Goal: Transaction & Acquisition: Purchase product/service

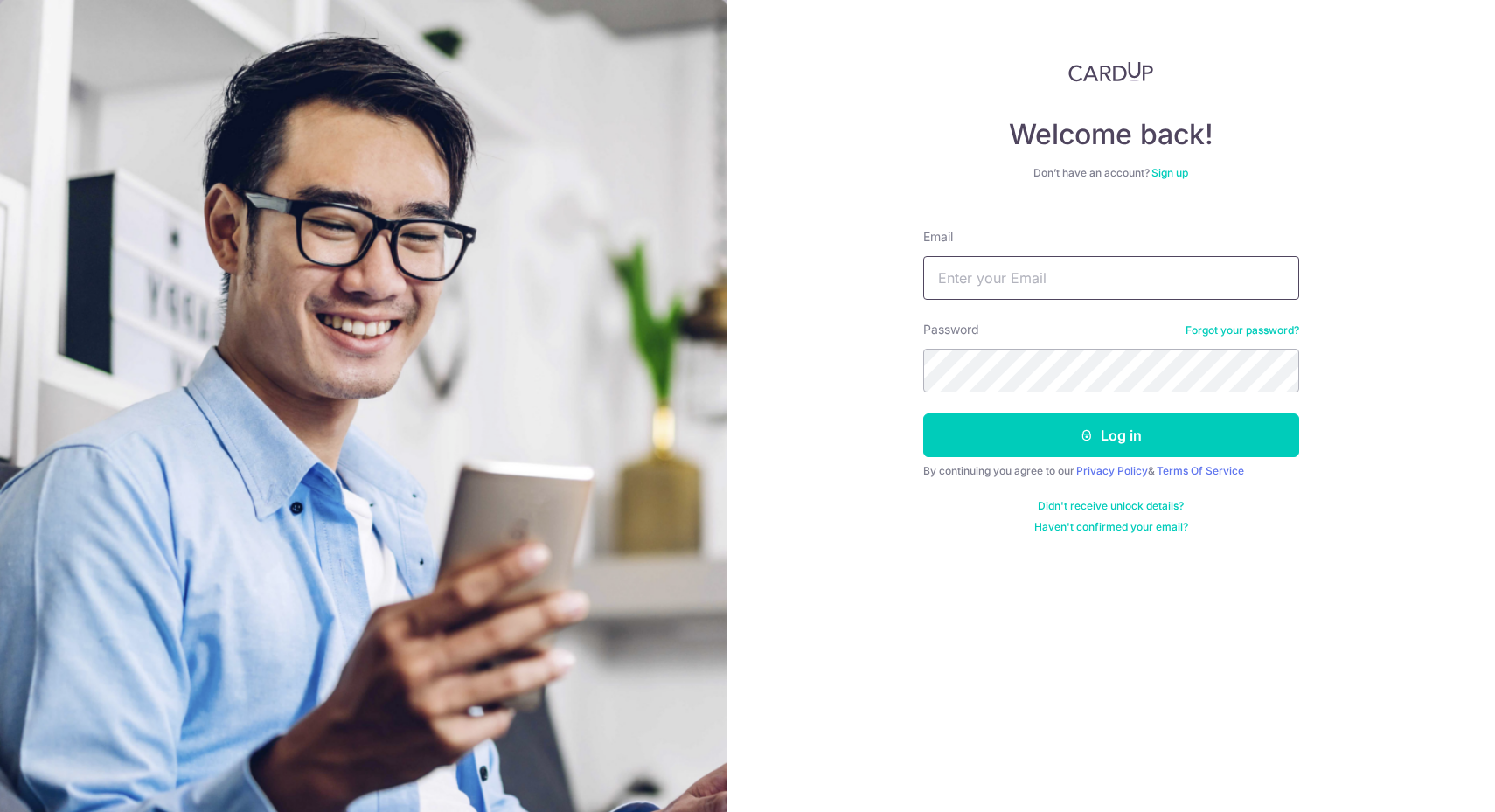
type input "[EMAIL_ADDRESS][DOMAIN_NAME]"
click at [1078, 445] on button "Log in" at bounding box center [1111, 435] width 376 height 44
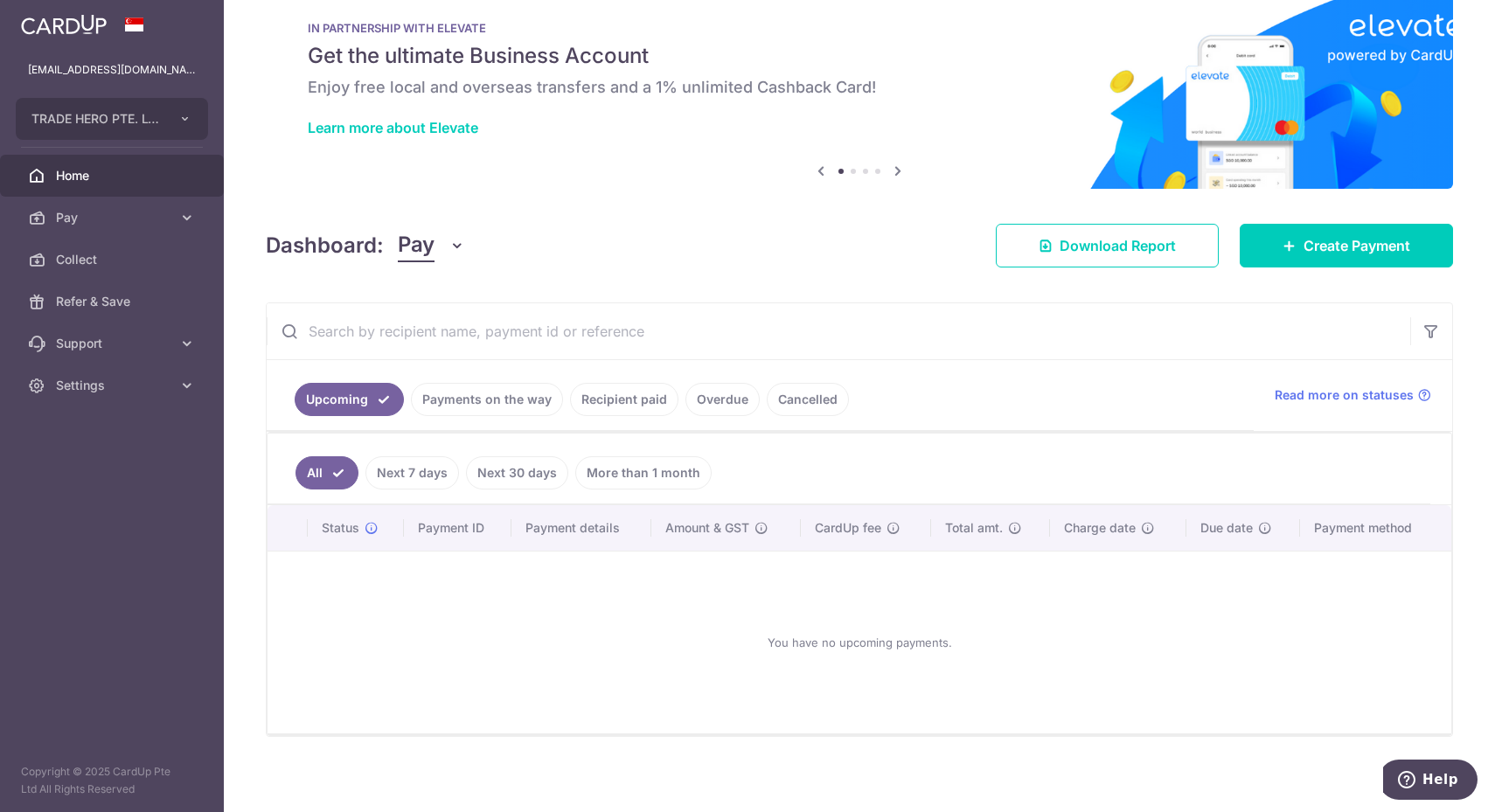
scroll to position [36, 0]
click at [1393, 260] on link "Create Payment" at bounding box center [1345, 245] width 213 height 44
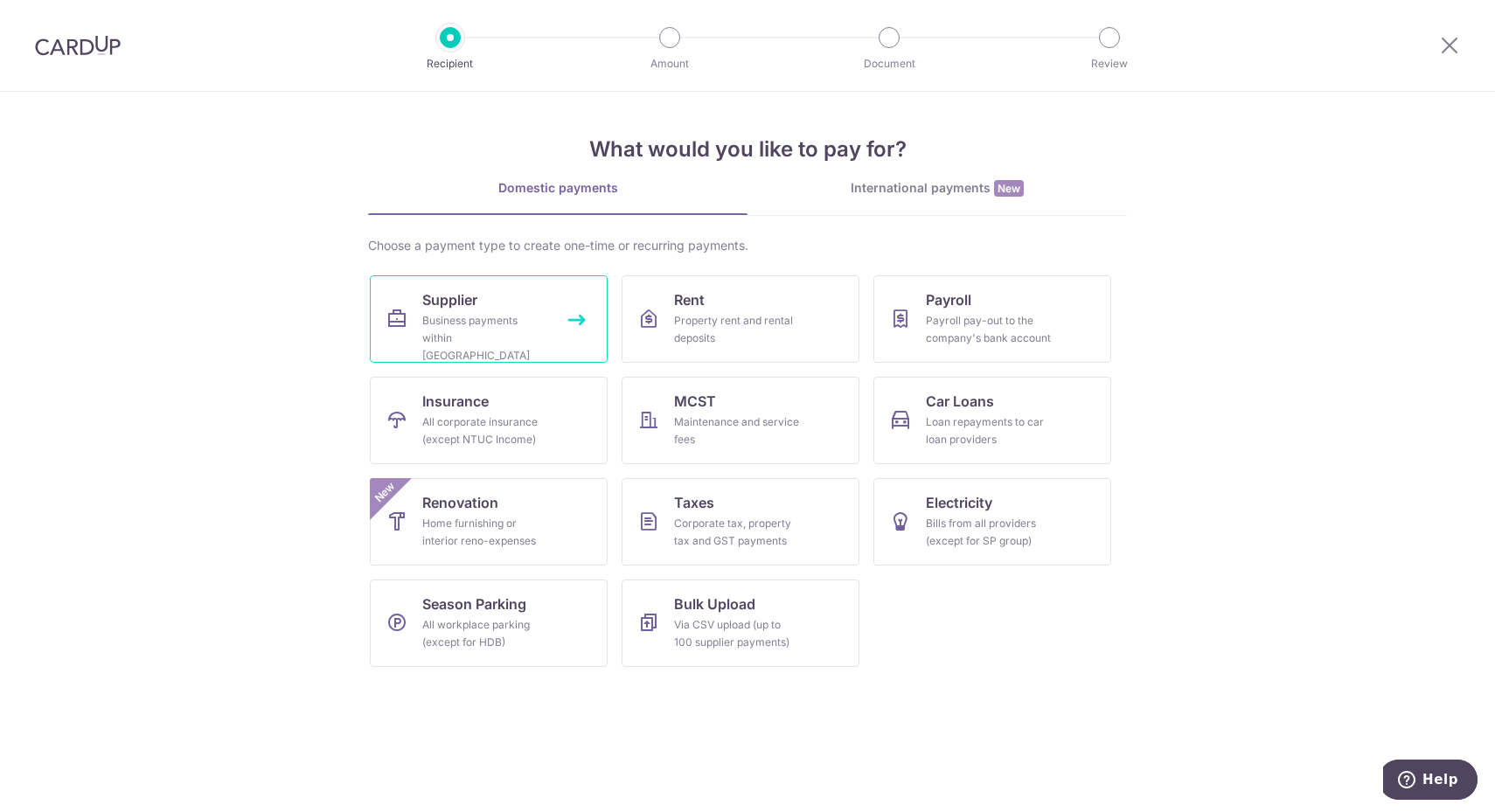
click at [482, 329] on div "Business payments within Singapore" at bounding box center [484, 338] width 126 height 53
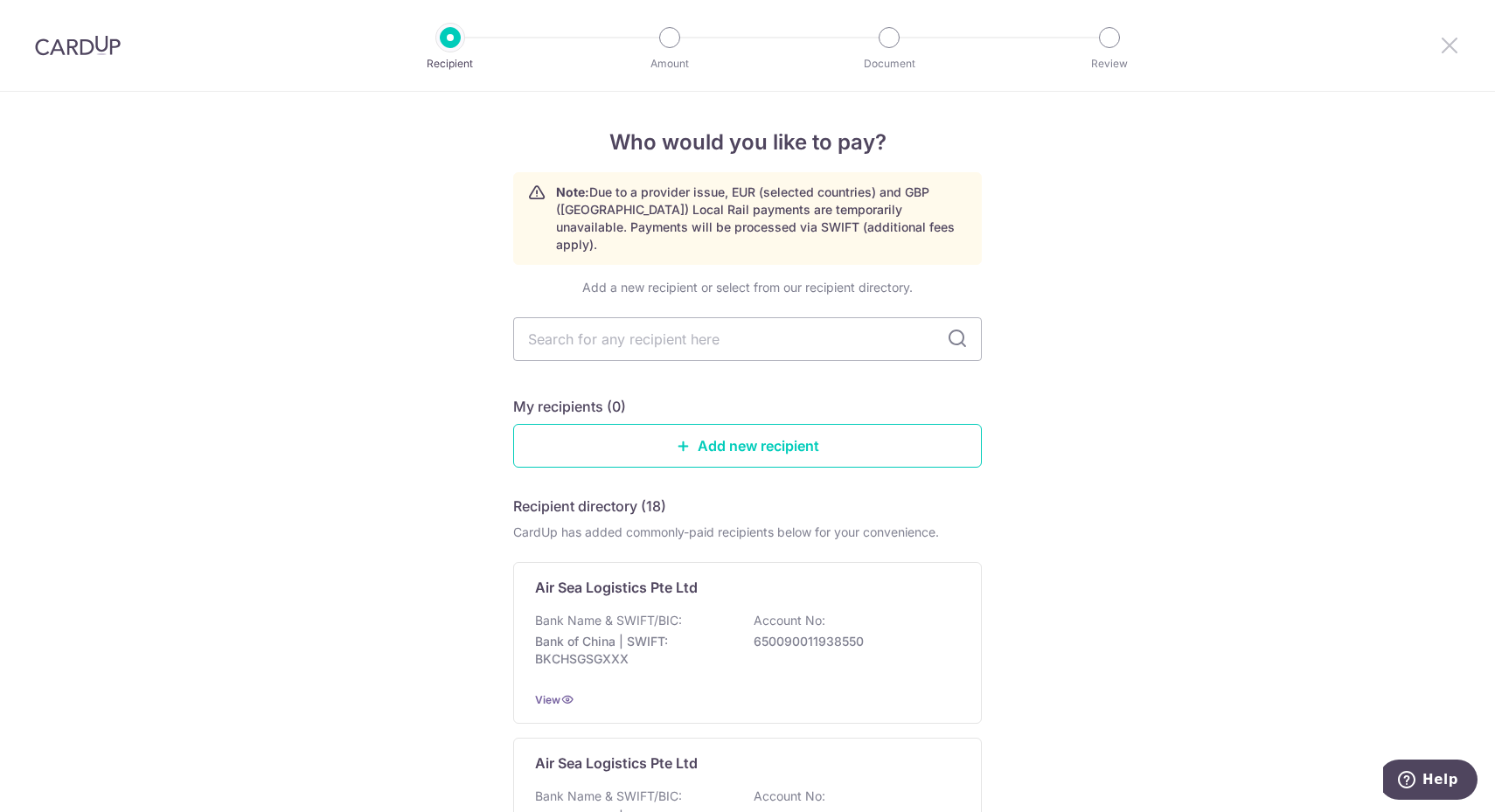
click at [1458, 37] on icon at bounding box center [1448, 45] width 21 height 22
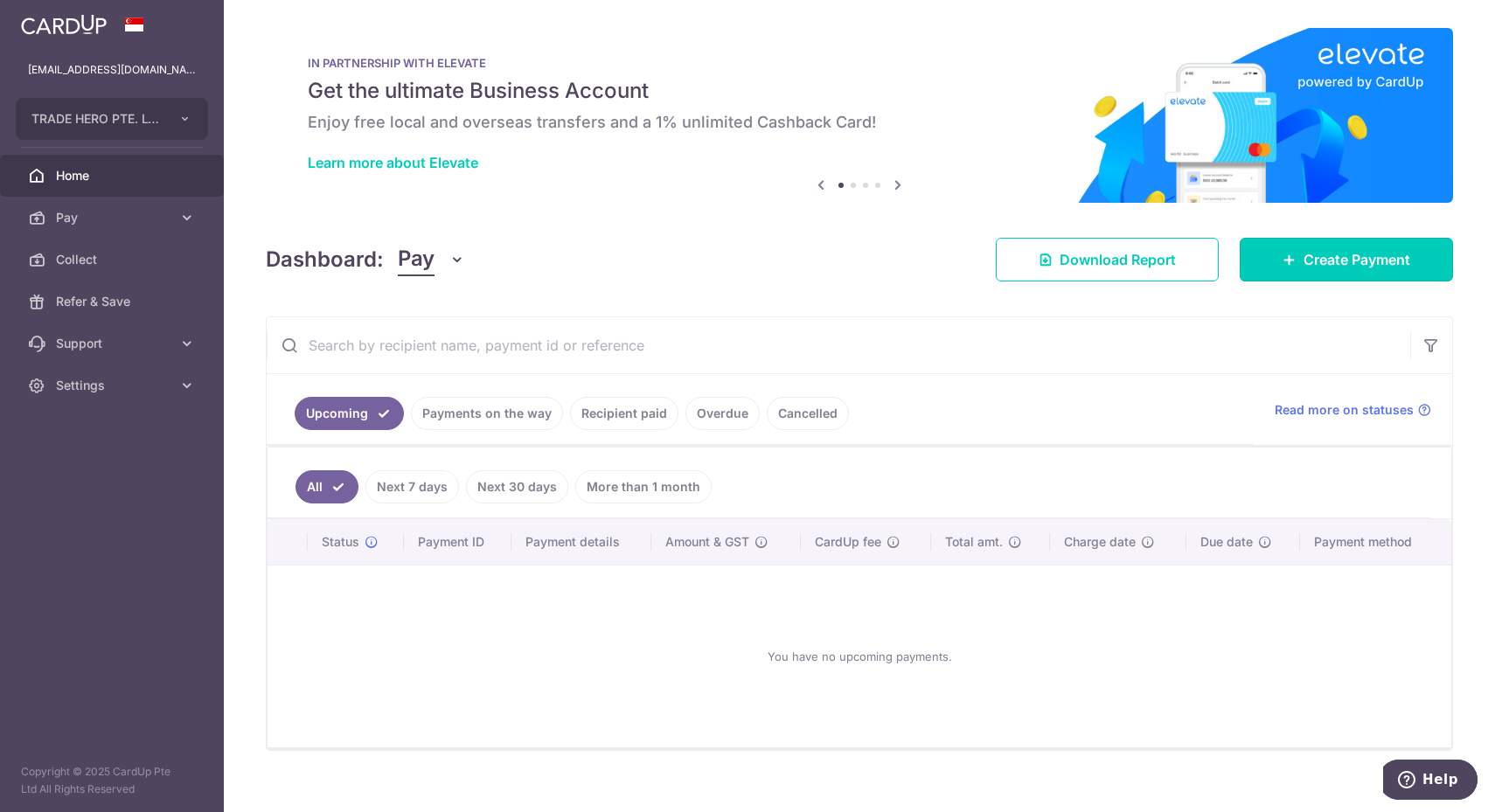
click at [1369, 245] on link "Create Payment" at bounding box center [1345, 259] width 213 height 44
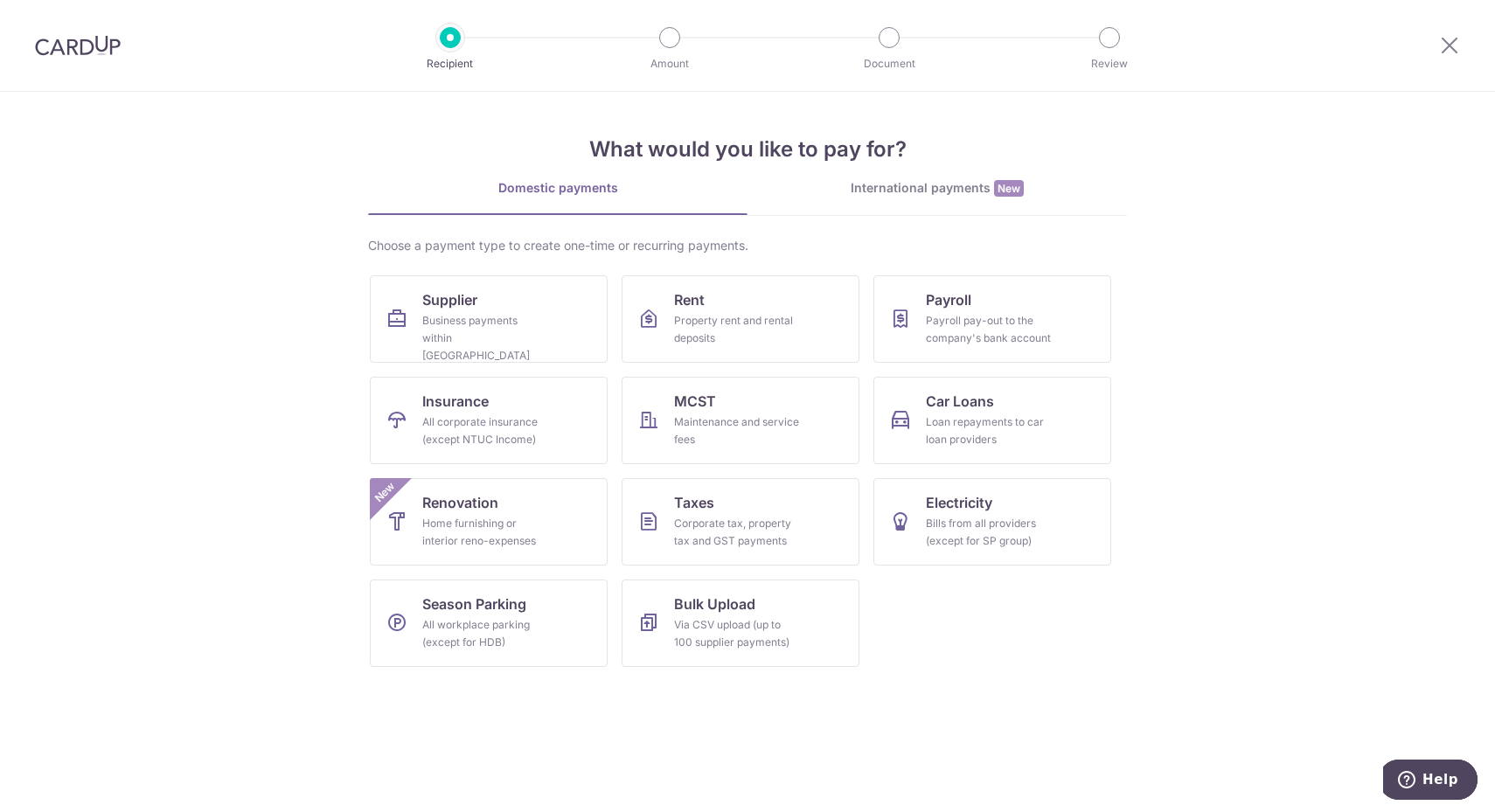
click at [947, 195] on div "International payments New" at bounding box center [937, 188] width 379 height 18
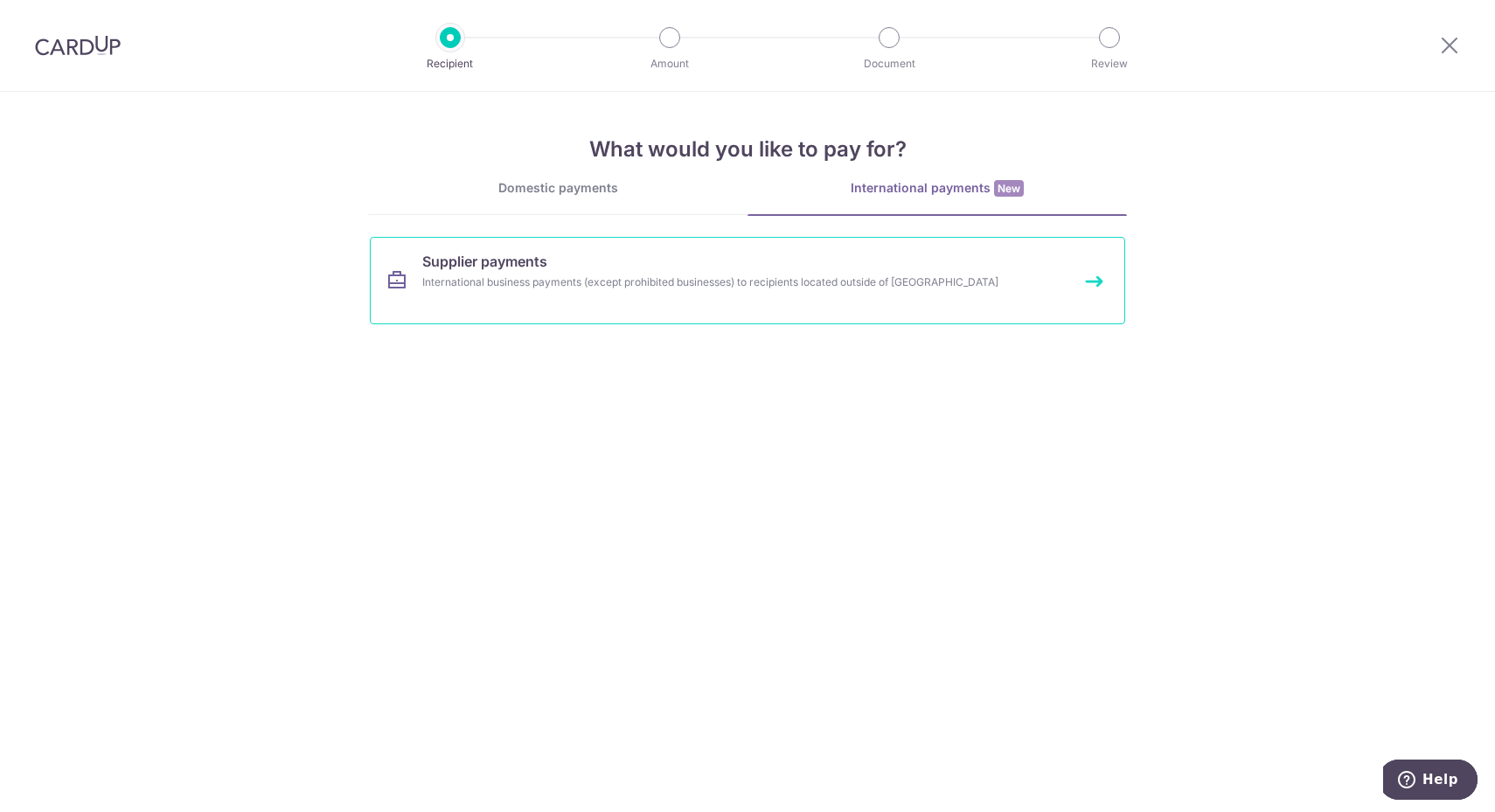
click at [853, 271] on link "Supplier payments International business payments (except prohibited businesses…" at bounding box center [747, 281] width 755 height 87
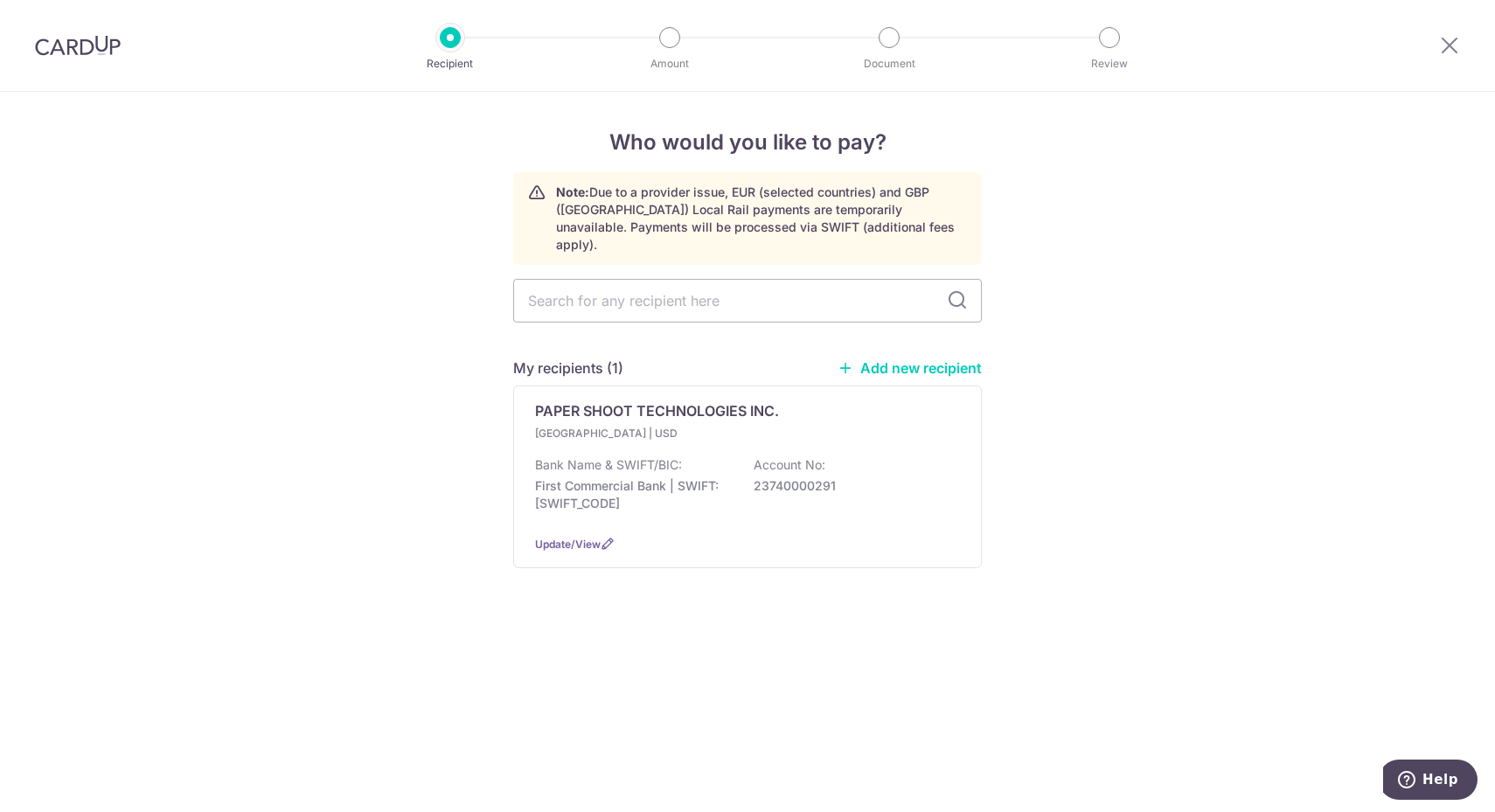
click at [691, 457] on div "Bank Name & SWIFT/BIC: First Commercial Bank | SWIFT: FCBKTWTP Account No: 2374…" at bounding box center [748, 488] width 425 height 65
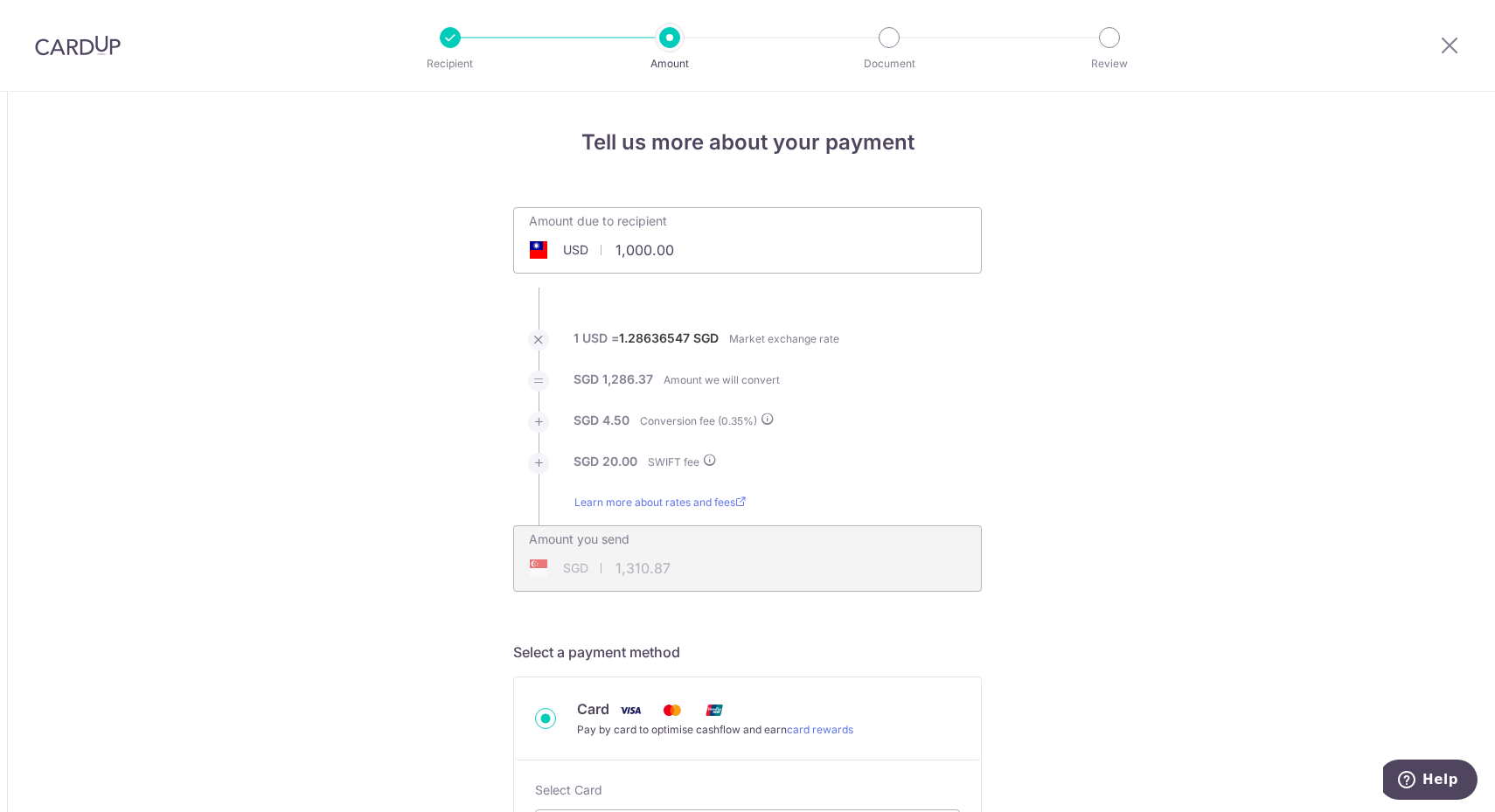
drag, startPoint x: 709, startPoint y: 237, endPoint x: 567, endPoint y: 259, distance: 143.7
click at [565, 250] on div "USD 1,000.00 1000" at bounding box center [649, 250] width 270 height 40
drag, startPoint x: 763, startPoint y: 267, endPoint x: 753, endPoint y: 265, distance: 10.2
click at [756, 266] on div "Amount due to recipient USD 1,000.00 1000" at bounding box center [748, 240] width 469 height 67
drag, startPoint x: 696, startPoint y: 248, endPoint x: 557, endPoint y: 250, distance: 139.0
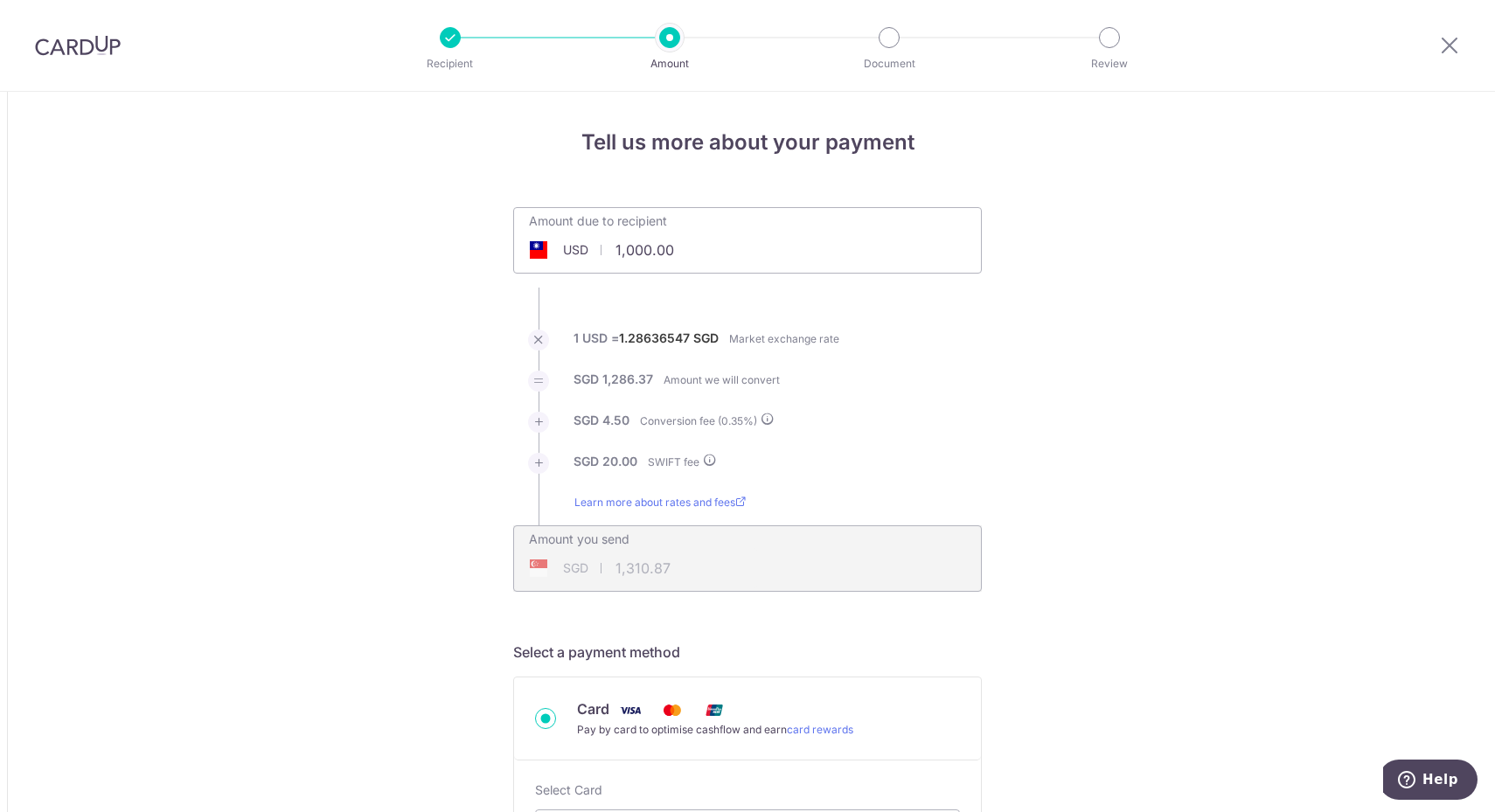
click at [557, 250] on div "USD 1,000.00 1000" at bounding box center [649, 250] width 270 height 40
paste input "3,019.21"
drag, startPoint x: 1237, startPoint y: 331, endPoint x: 1145, endPoint y: 527, distance: 216.5
type input "3,019.21"
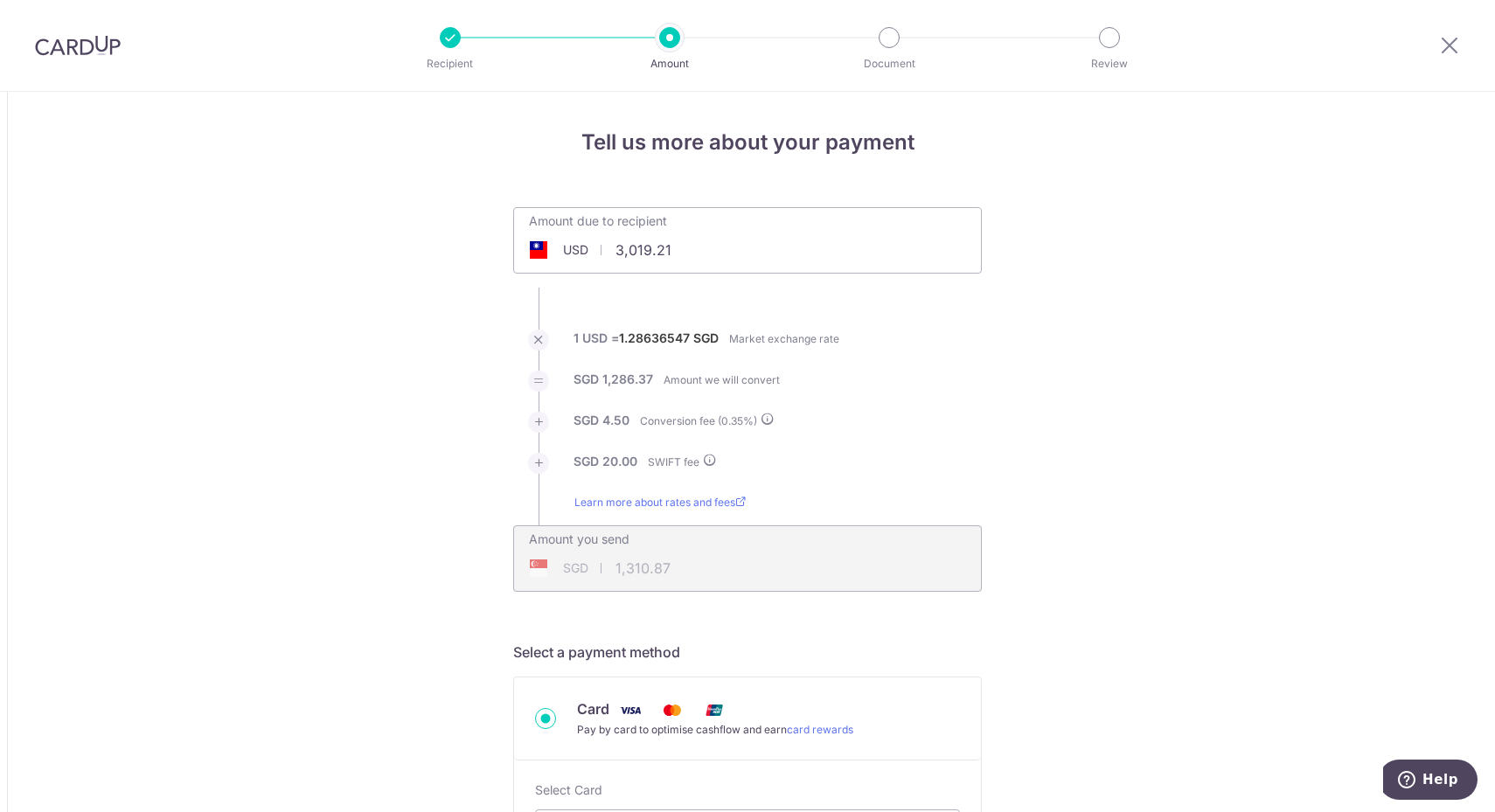
type input "3,917.42"
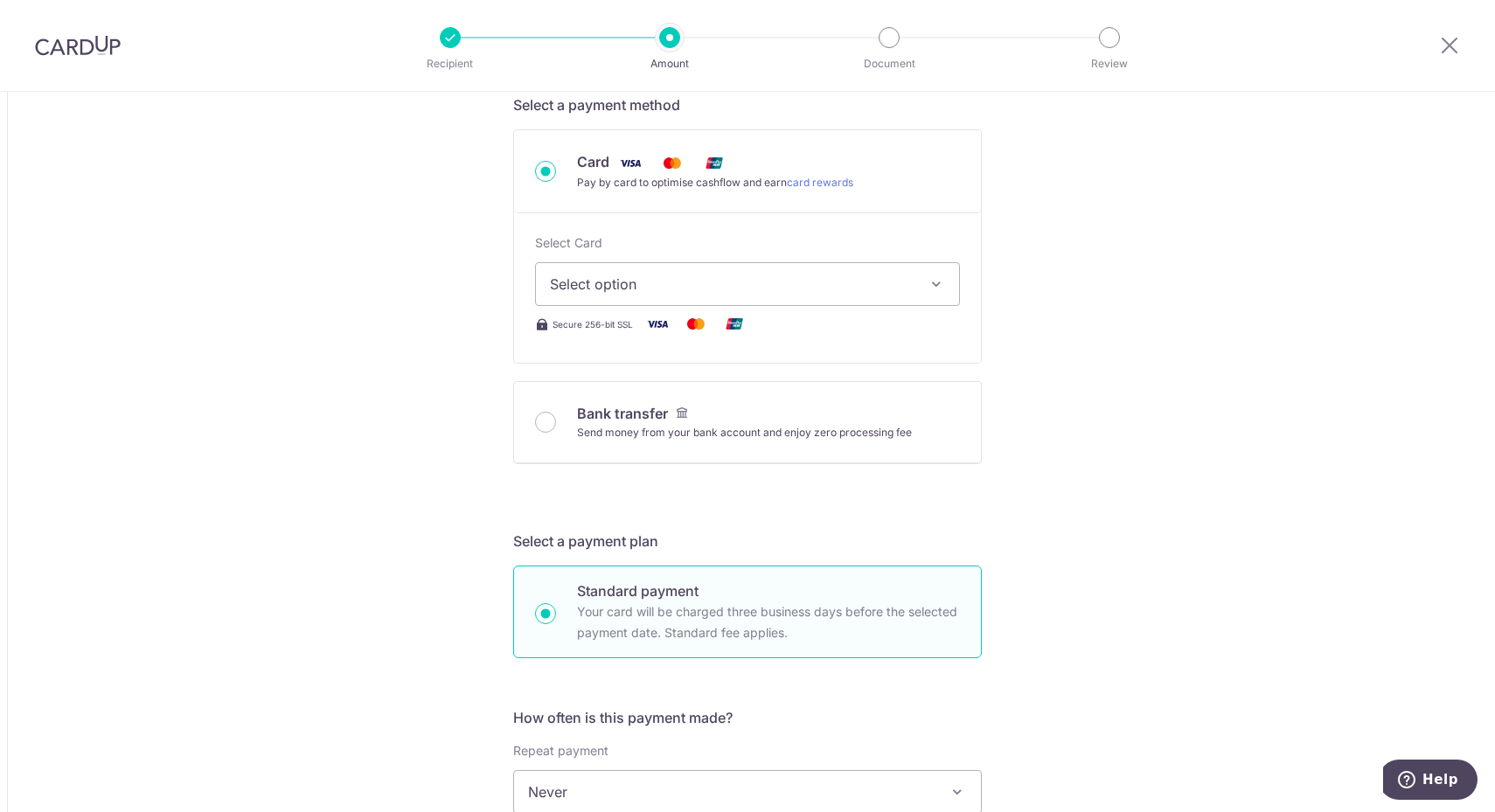
scroll to position [655, 0]
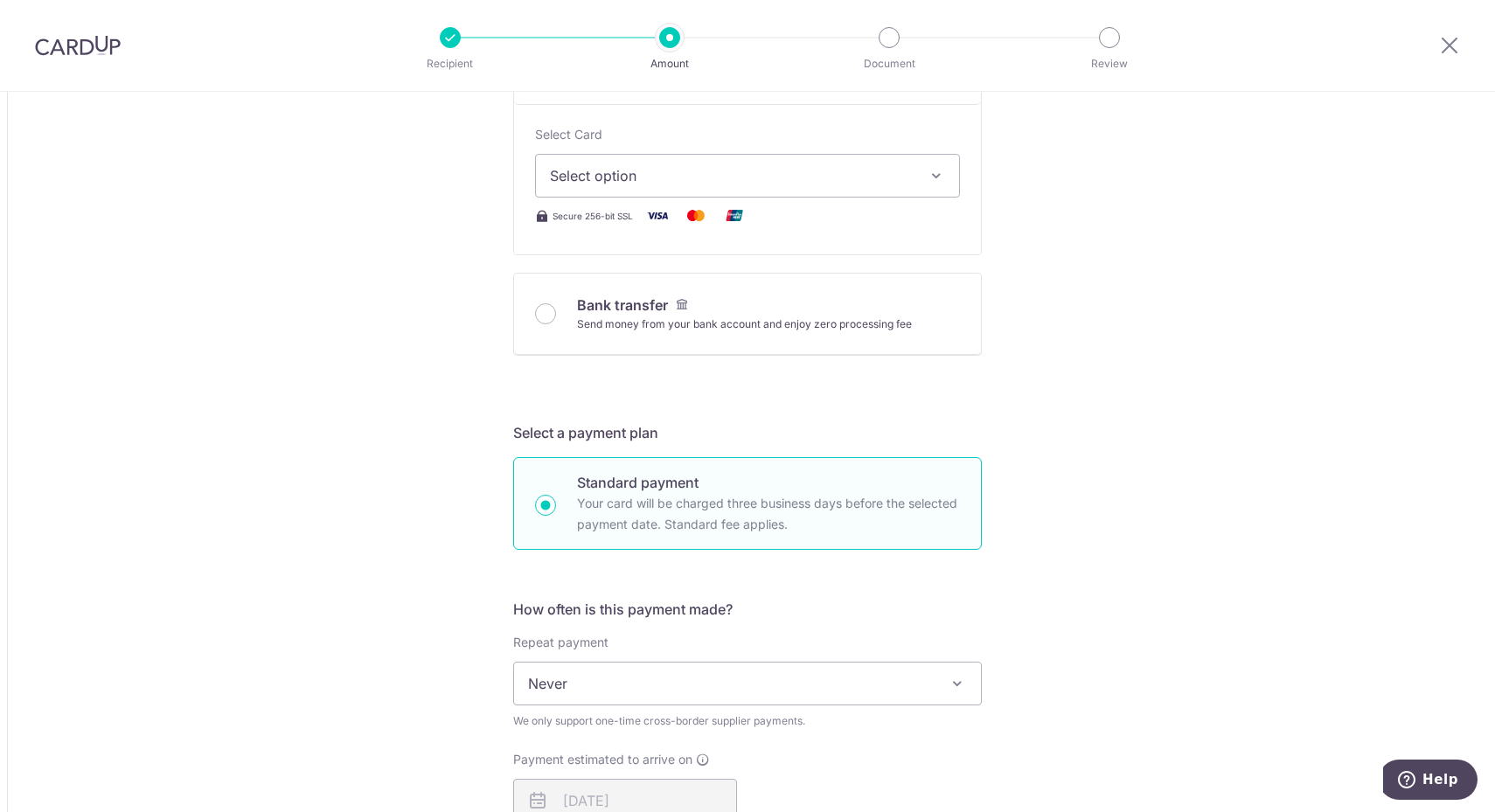
click at [866, 173] on span "Select option" at bounding box center [732, 175] width 363 height 21
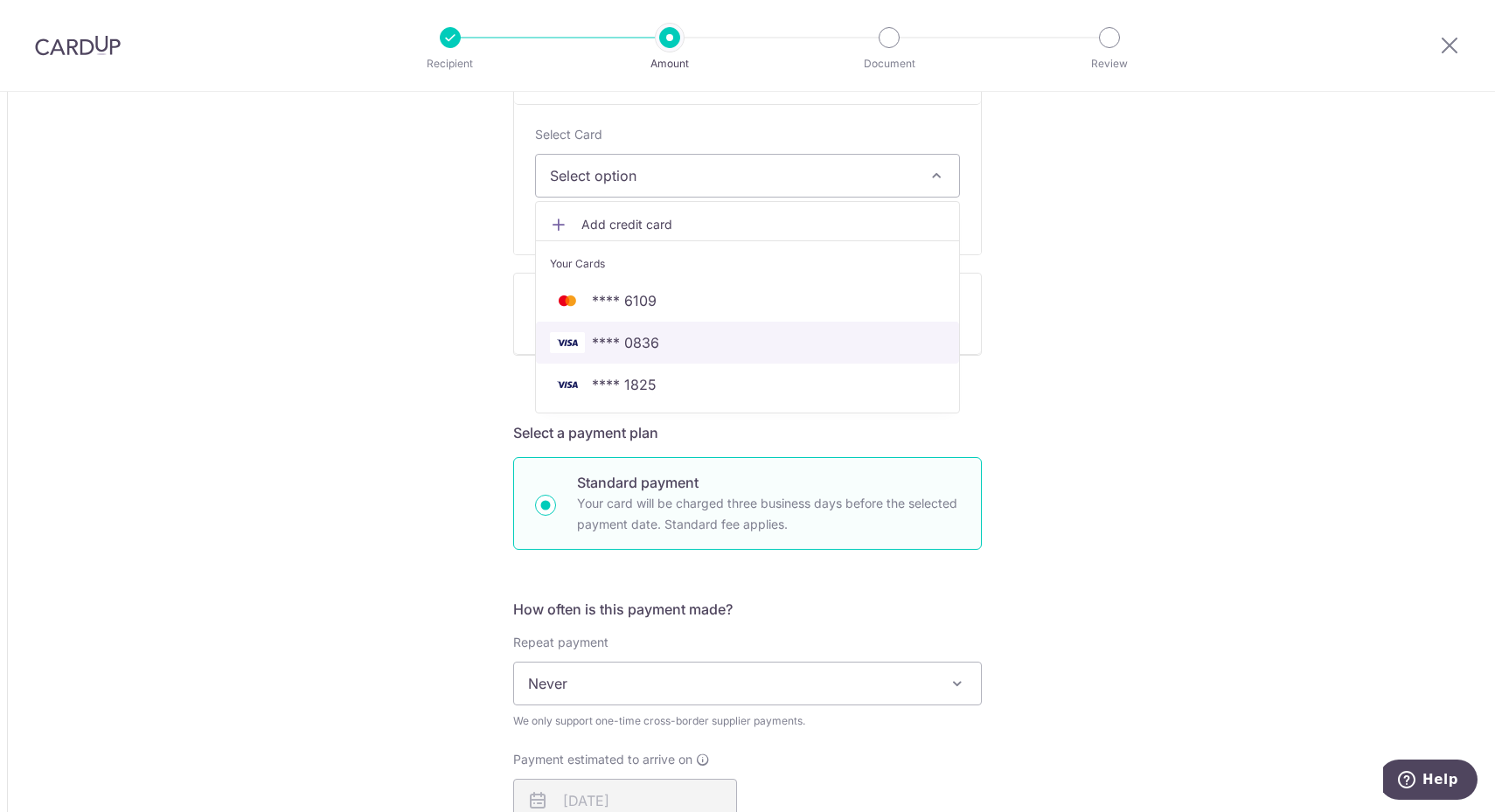
click at [715, 344] on span "**** 0836" at bounding box center [748, 342] width 395 height 21
type input "3,019.21"
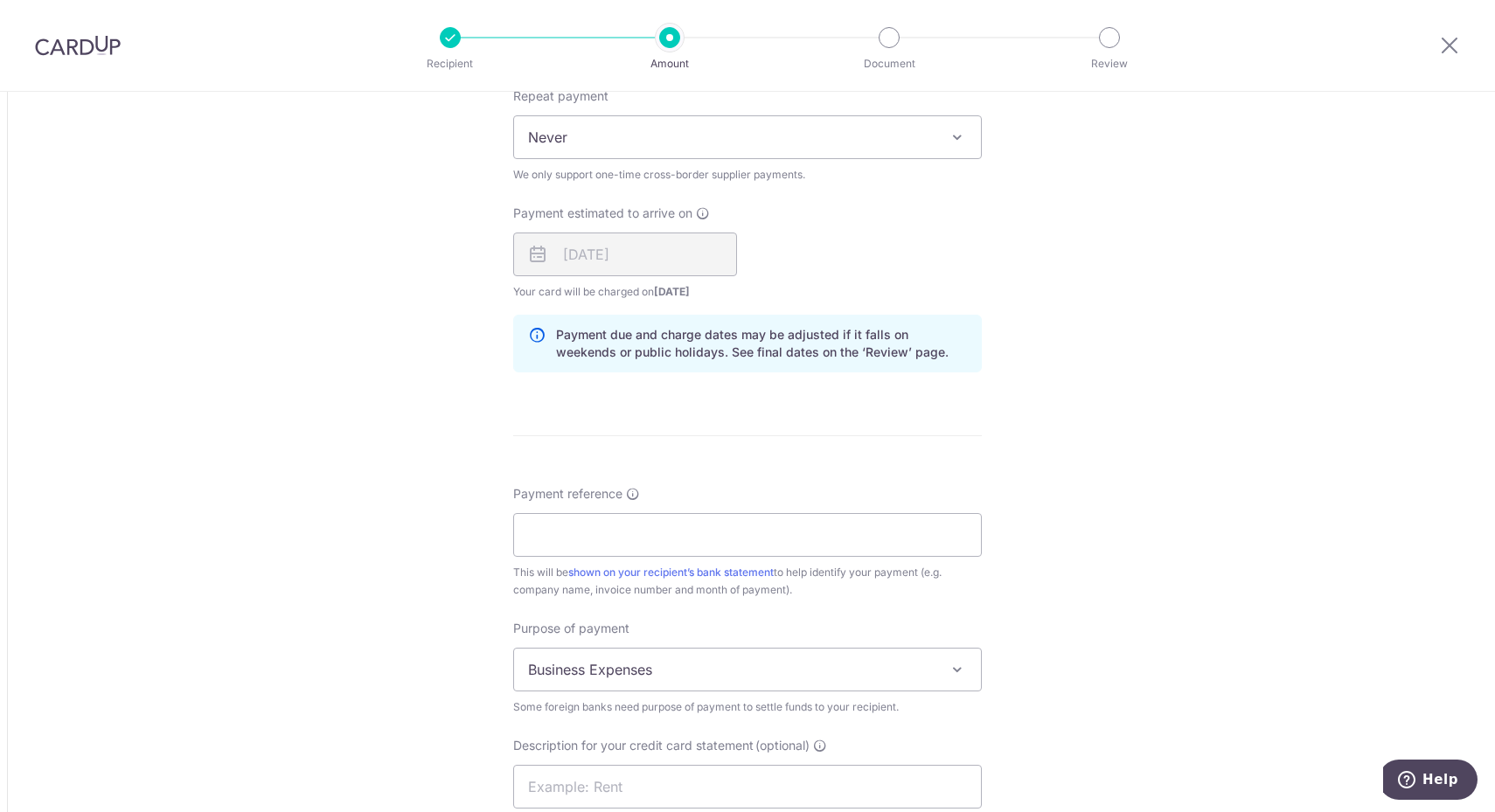
scroll to position [1421, 0]
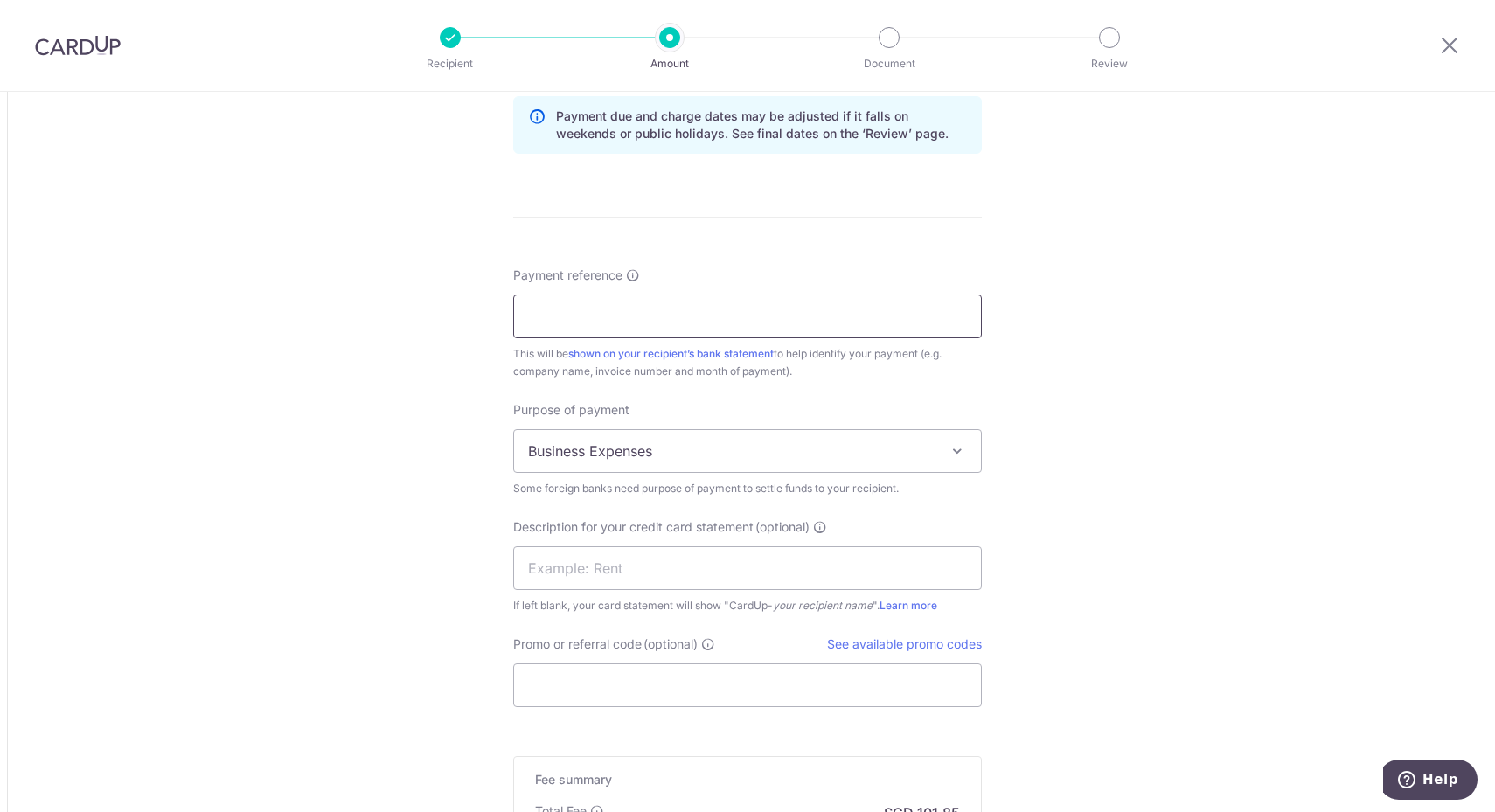
click at [735, 311] on input "Payment reference" at bounding box center [748, 317] width 469 height 44
type input "PI57SG"
click at [858, 577] on input "text" at bounding box center [748, 568] width 469 height 44
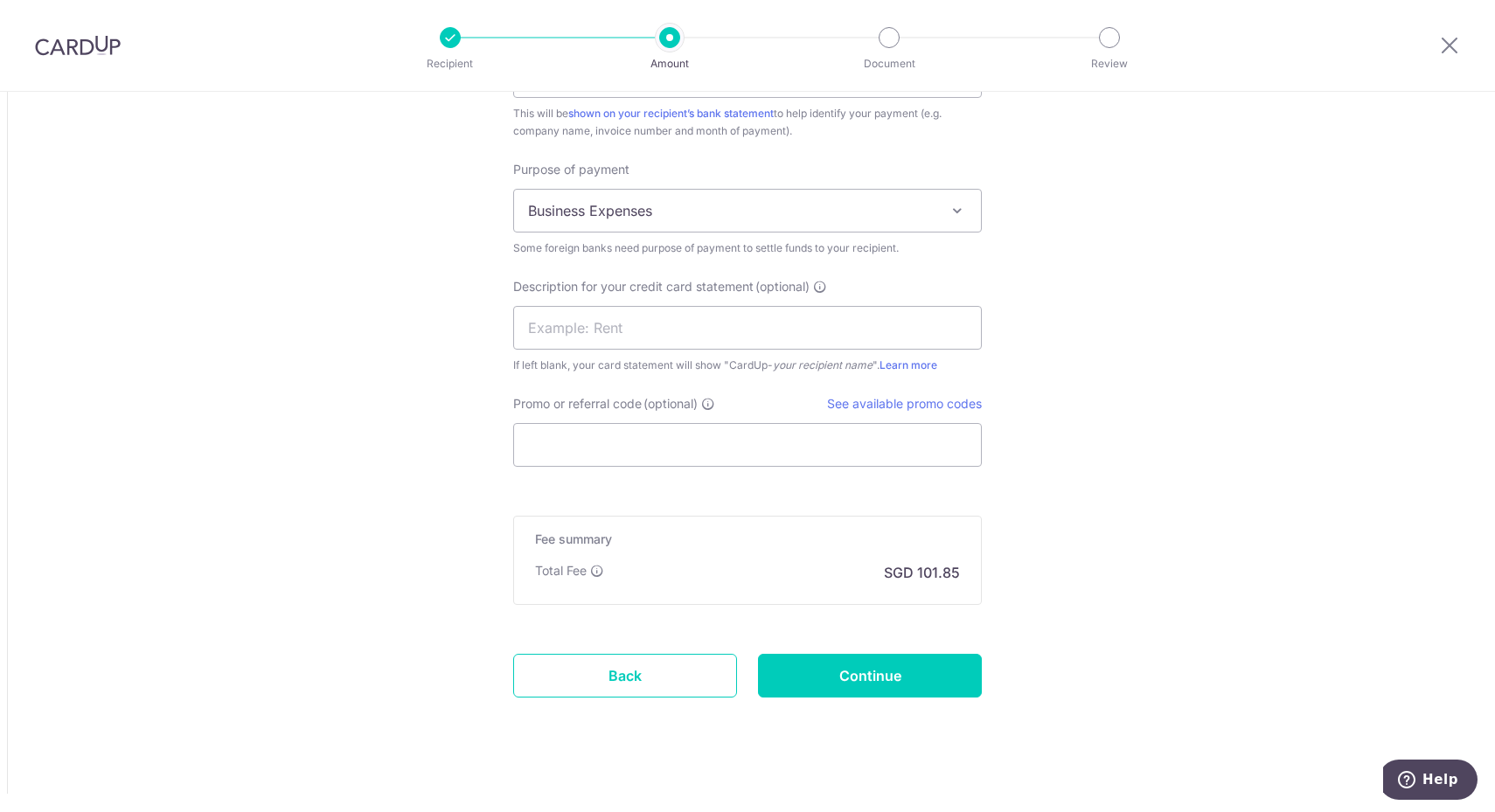
scroll to position [1671, 0]
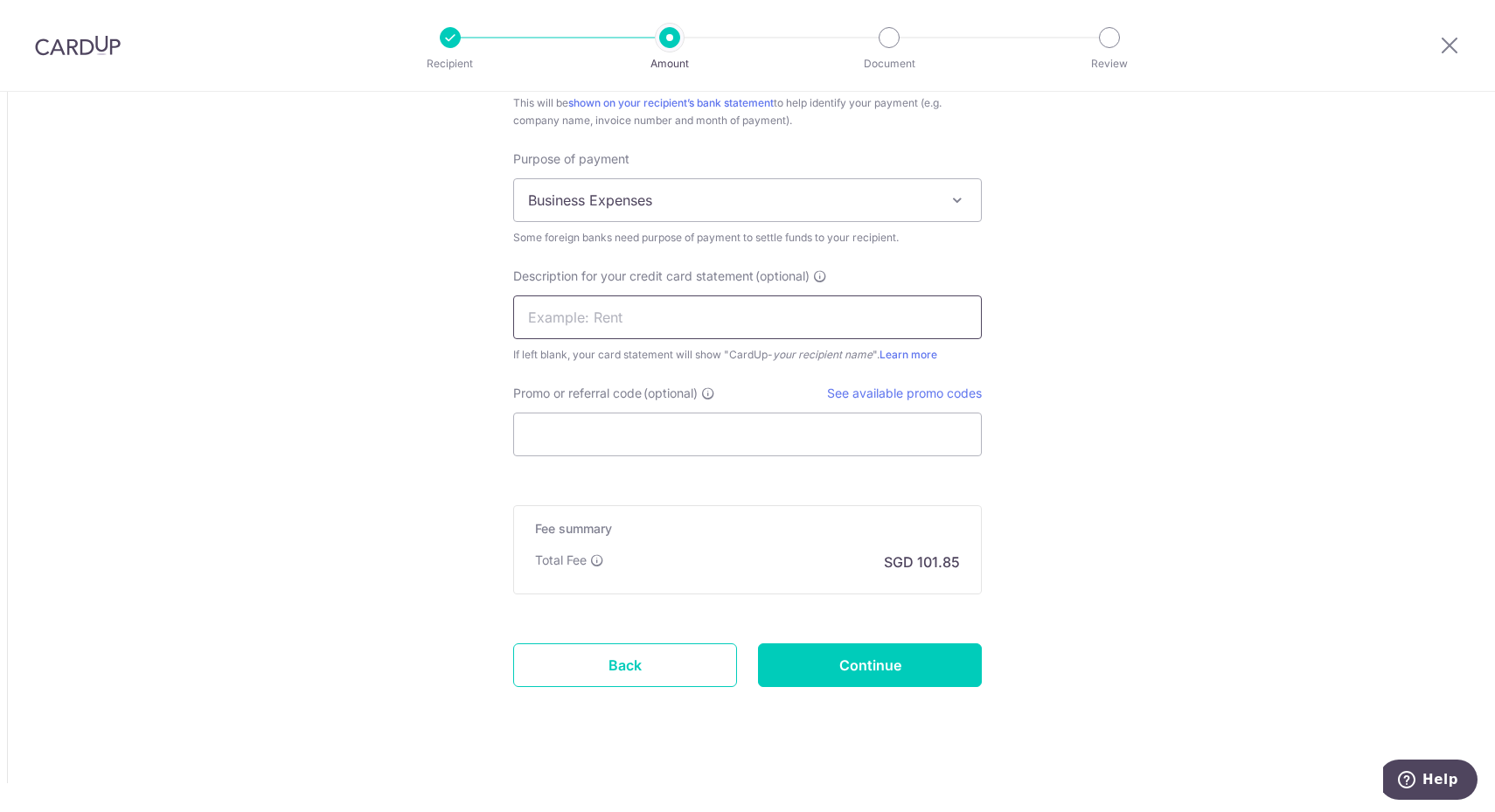
drag, startPoint x: 958, startPoint y: 313, endPoint x: 966, endPoint y: 326, distance: 15.3
click at [958, 313] on input "text" at bounding box center [748, 318] width 469 height 44
type input "INVENTORY"
drag, startPoint x: 1244, startPoint y: 406, endPoint x: 1160, endPoint y: 420, distance: 85.2
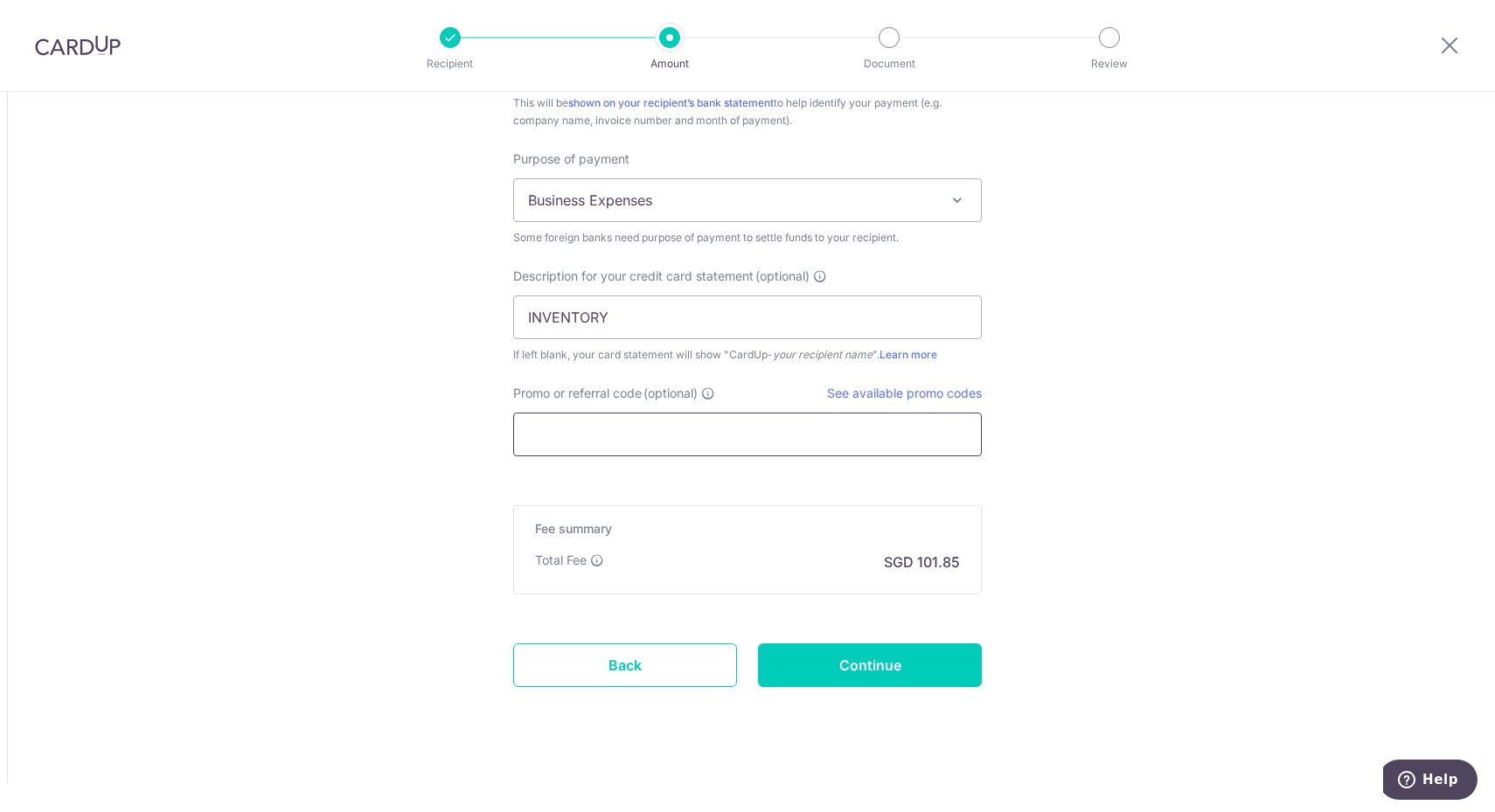
click at [902, 424] on input "Promo or referral code (optional)" at bounding box center [748, 435] width 469 height 44
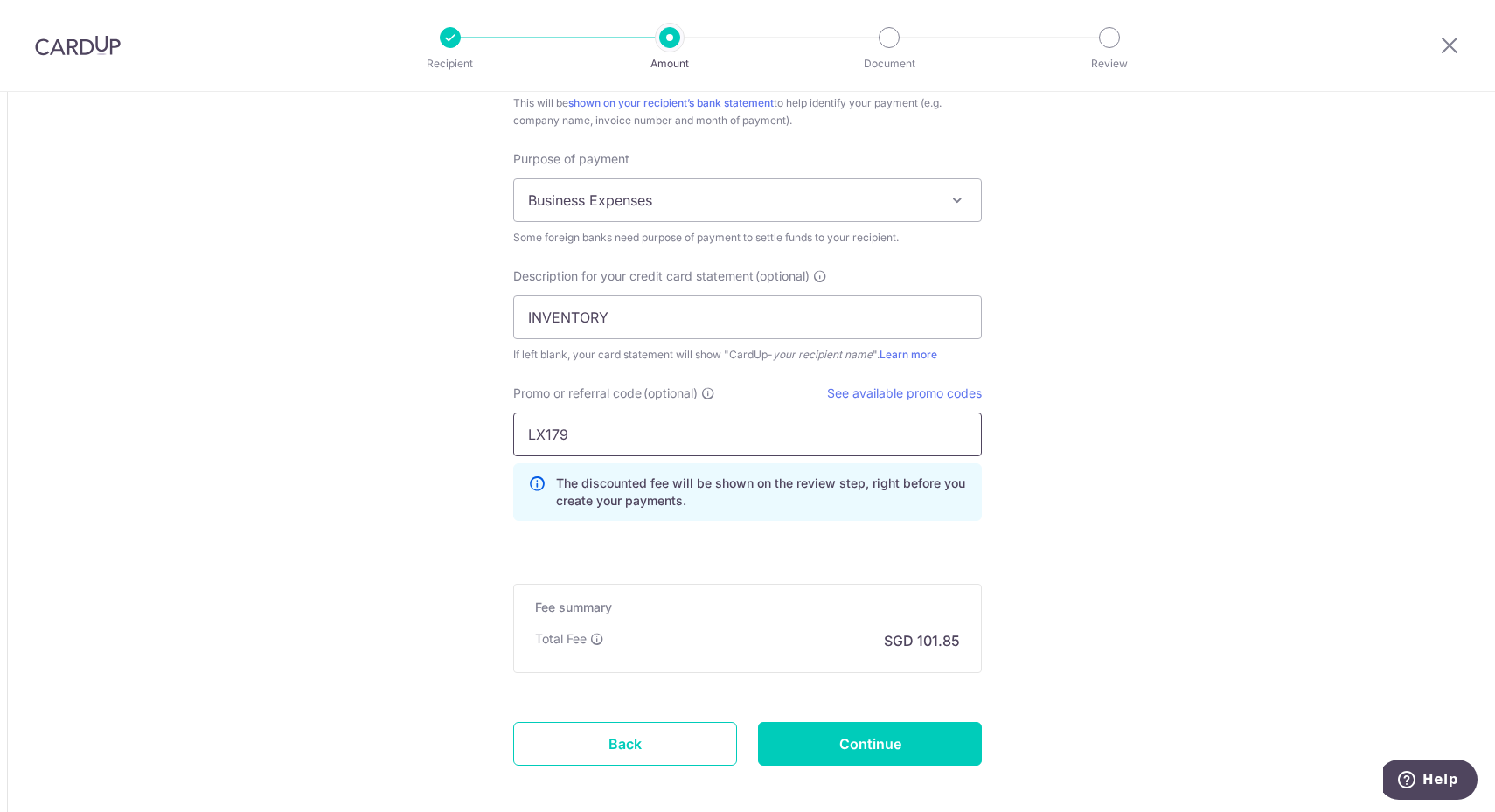
type input "LX179"
click at [902, 389] on link "See available promo codes" at bounding box center [904, 392] width 155 height 15
click at [939, 728] on input "Continue" at bounding box center [869, 744] width 223 height 44
type input "Create Schedule"
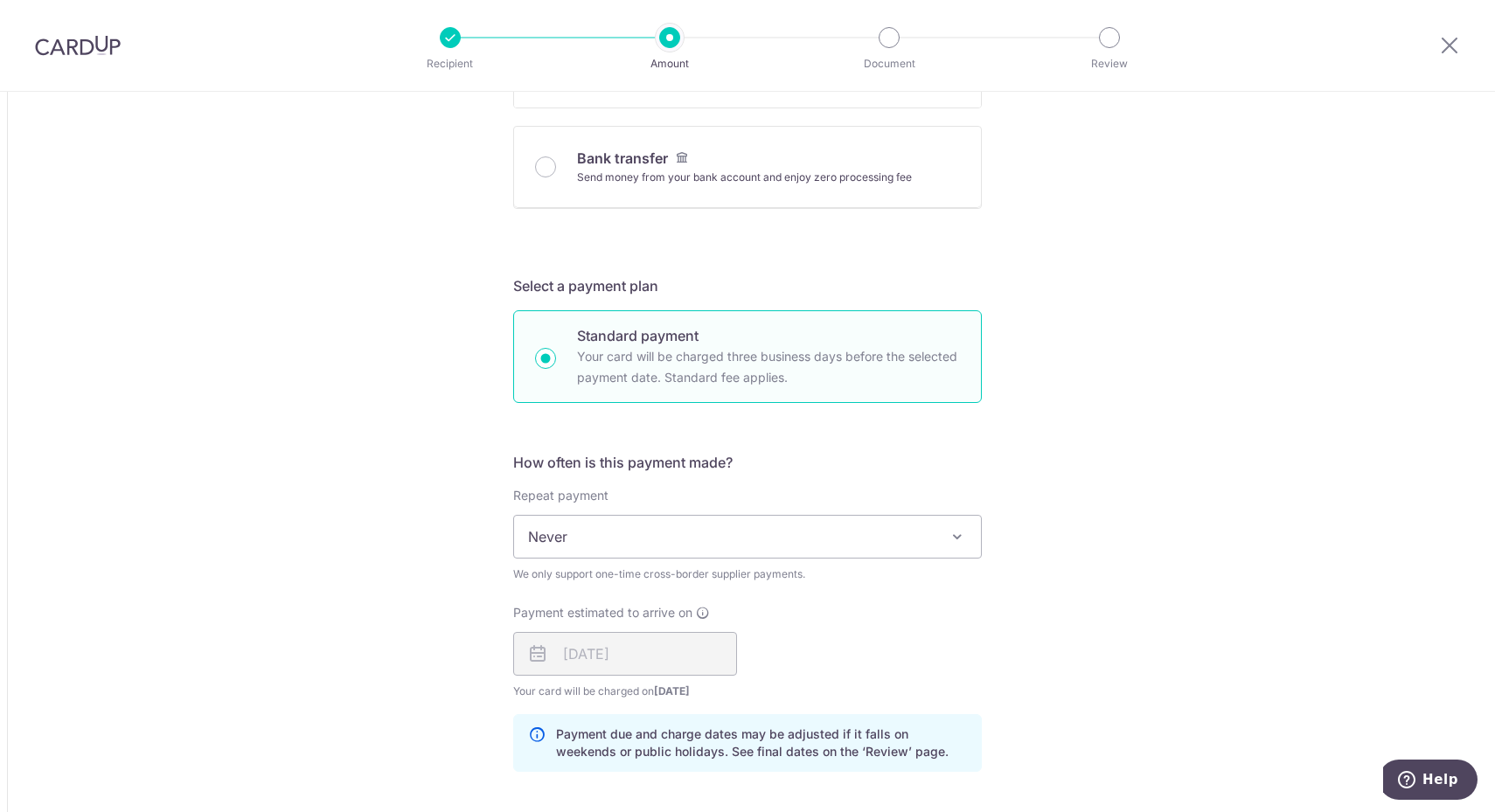
scroll to position [797, 0]
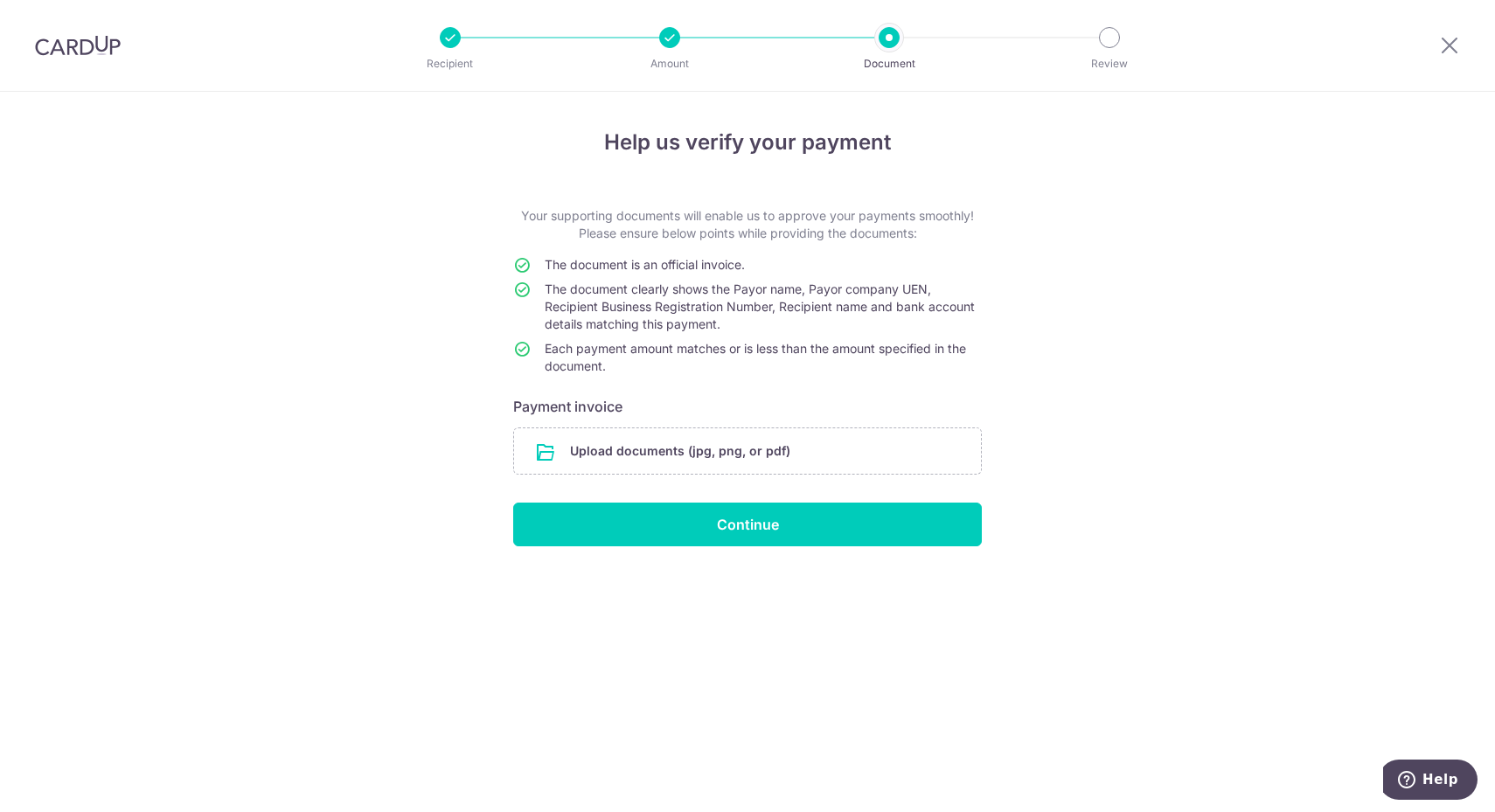
click at [719, 463] on input "file" at bounding box center [748, 451] width 467 height 46
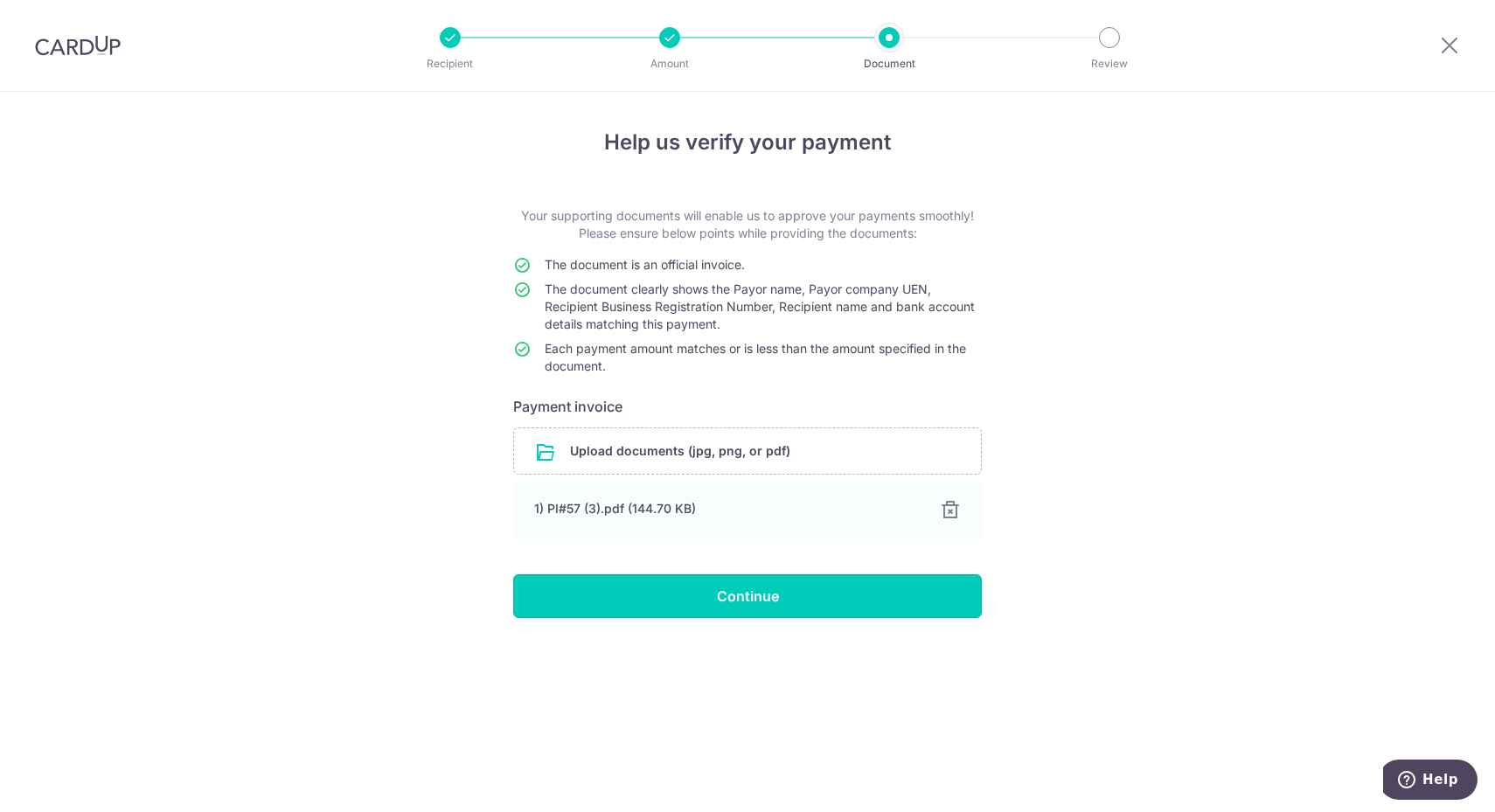
click at [833, 589] on input "Continue" at bounding box center [748, 596] width 469 height 44
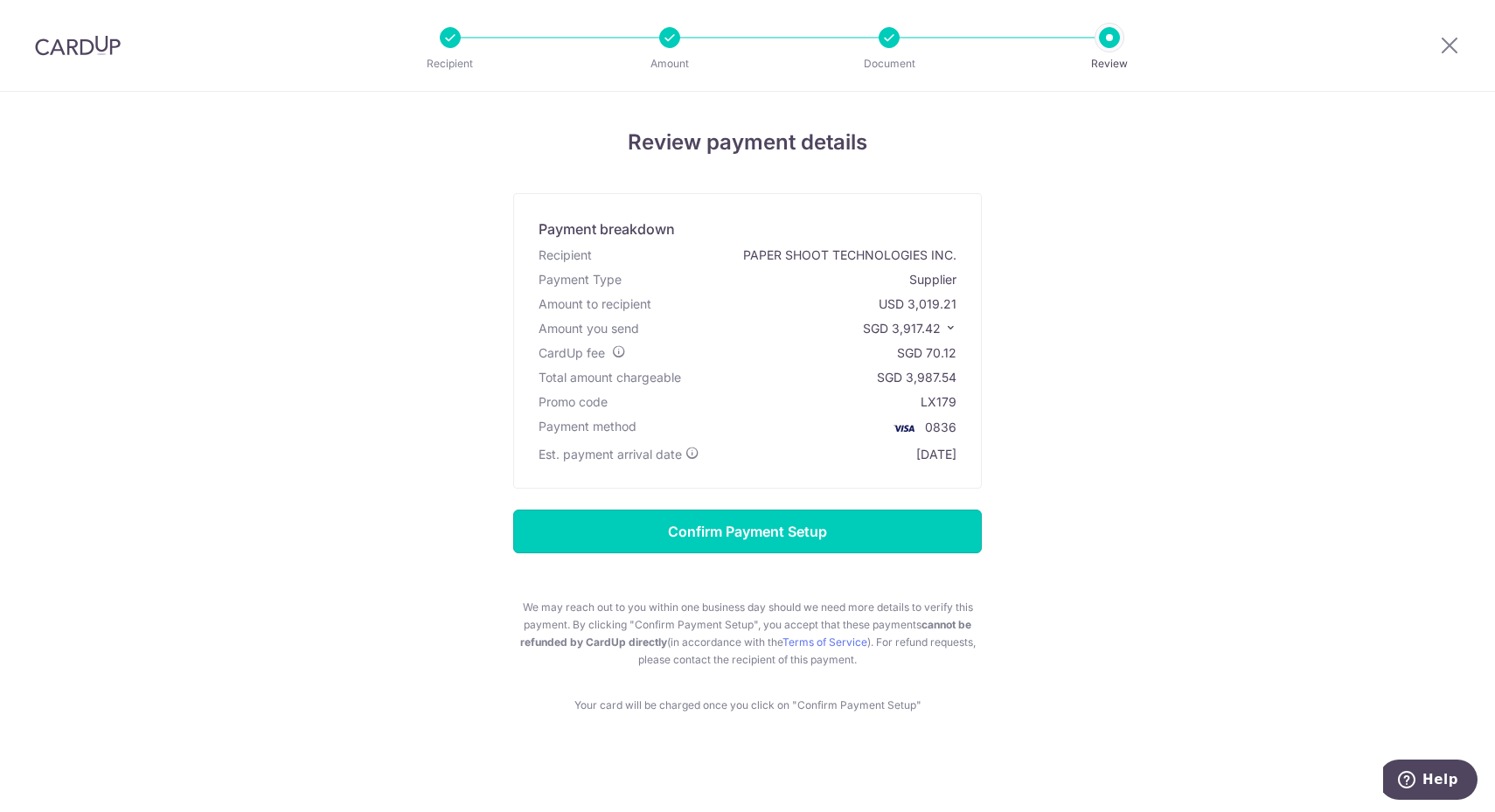
click at [822, 530] on input "Confirm Payment Setup" at bounding box center [748, 531] width 469 height 44
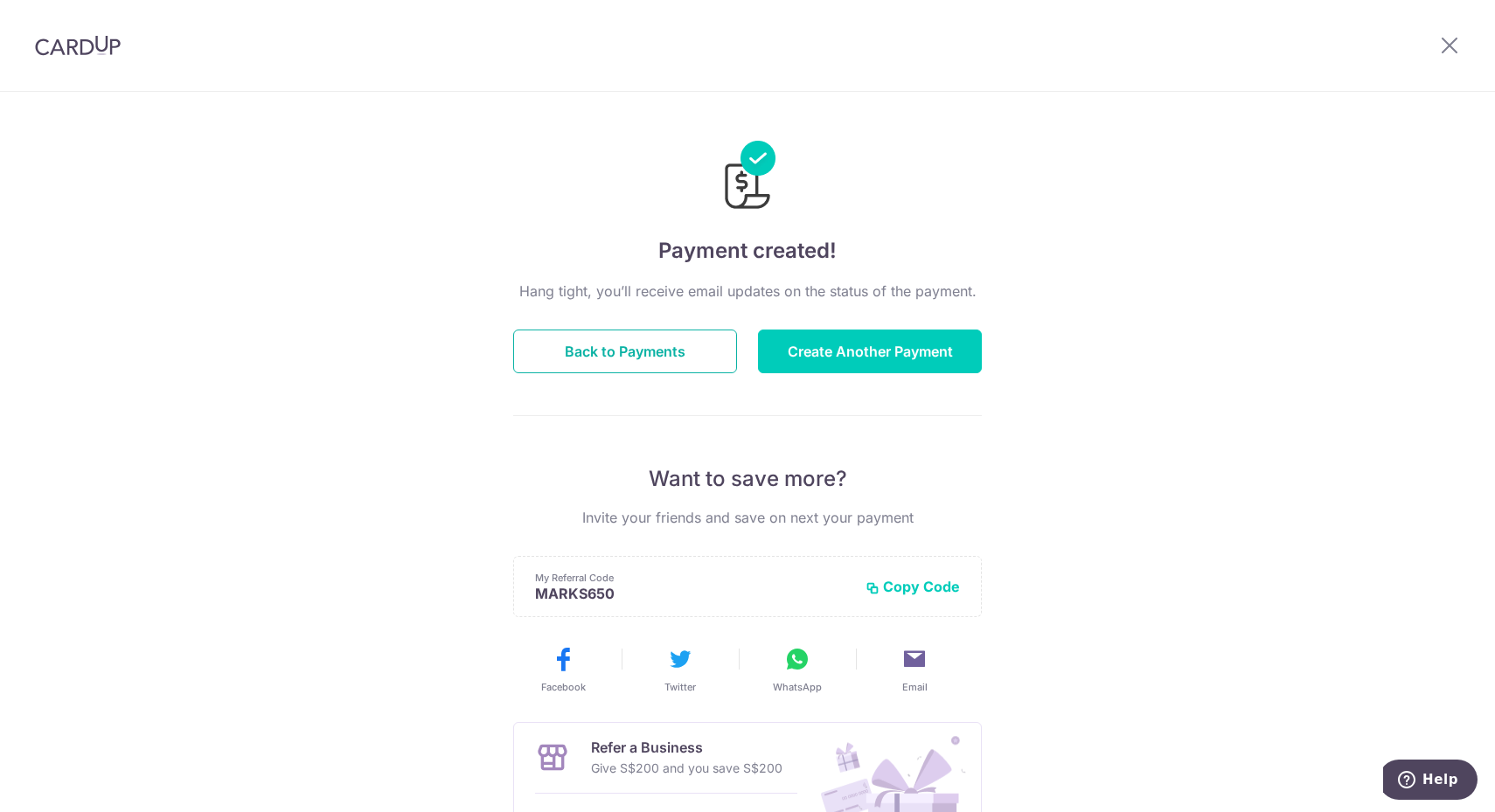
click at [624, 358] on button "Back to Payments" at bounding box center [624, 351] width 223 height 44
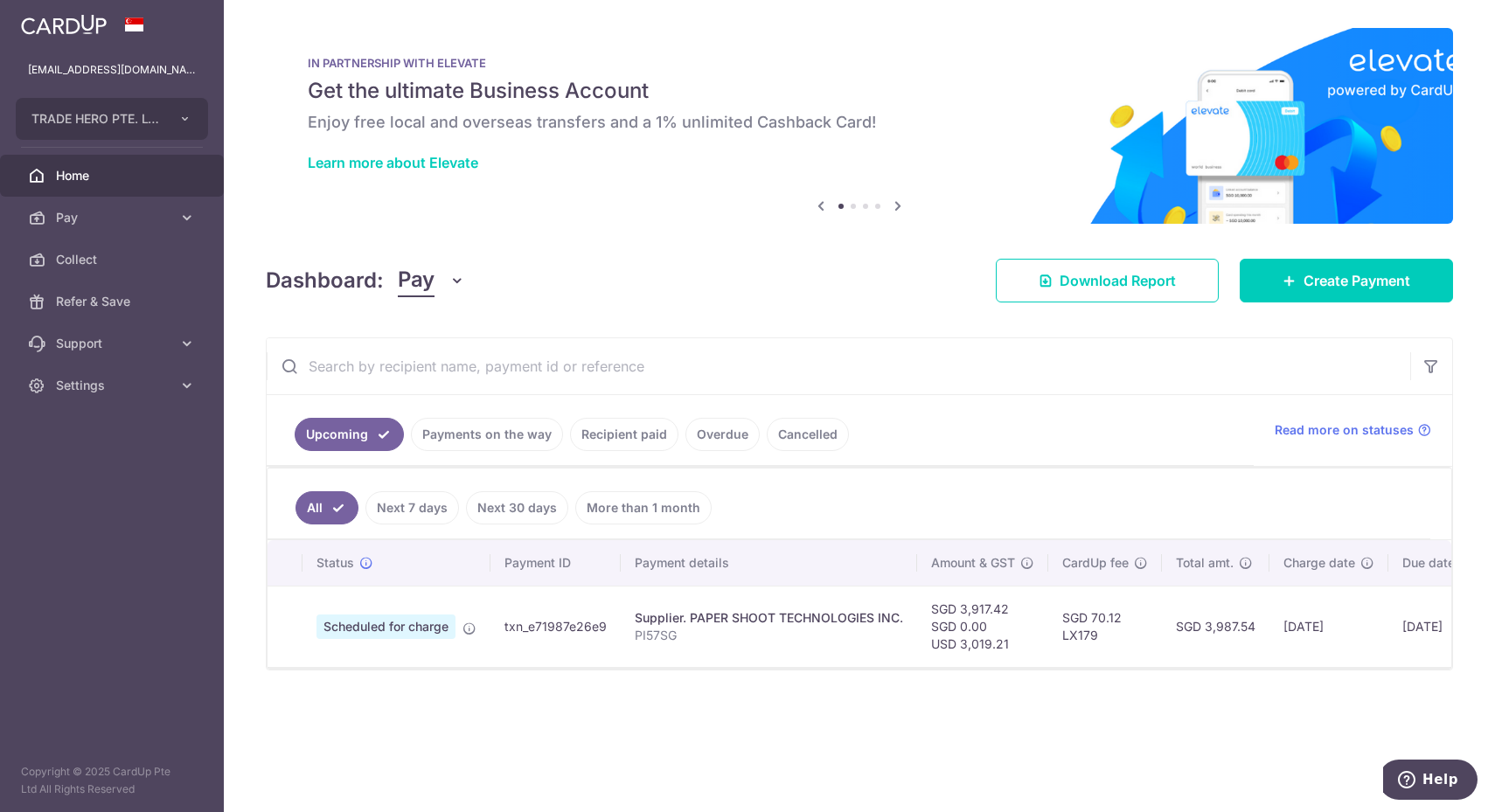
click at [1232, 647] on td "SGD 3,987.54" at bounding box center [1215, 626] width 107 height 81
drag, startPoint x: 1270, startPoint y: 683, endPoint x: 1175, endPoint y: 684, distance: 95.0
click at [1175, 684] on div "× Pause Schedule Pause all future payments in this series Pause just this one p…" at bounding box center [859, 406] width 1271 height 812
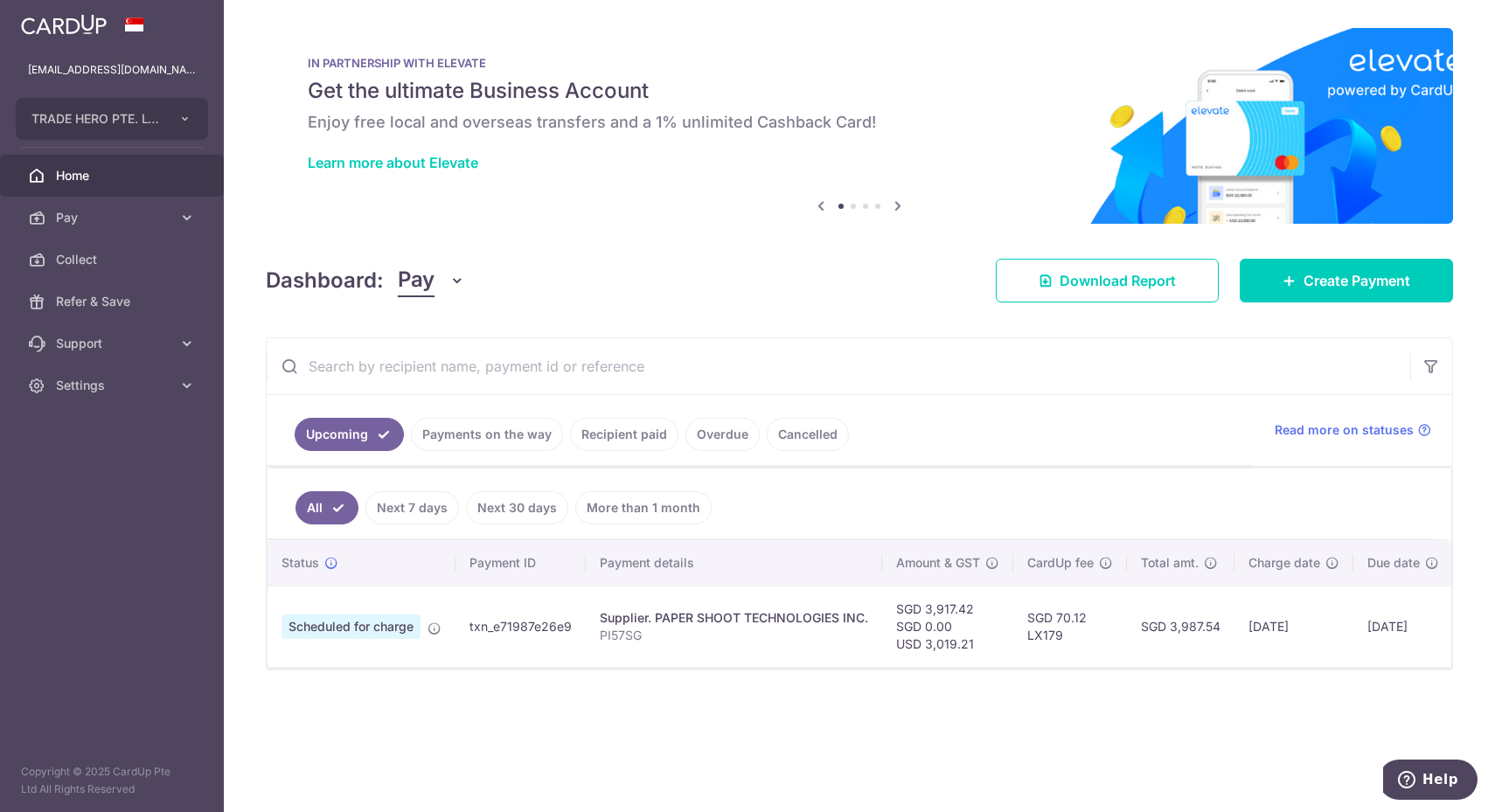
scroll to position [0, 33]
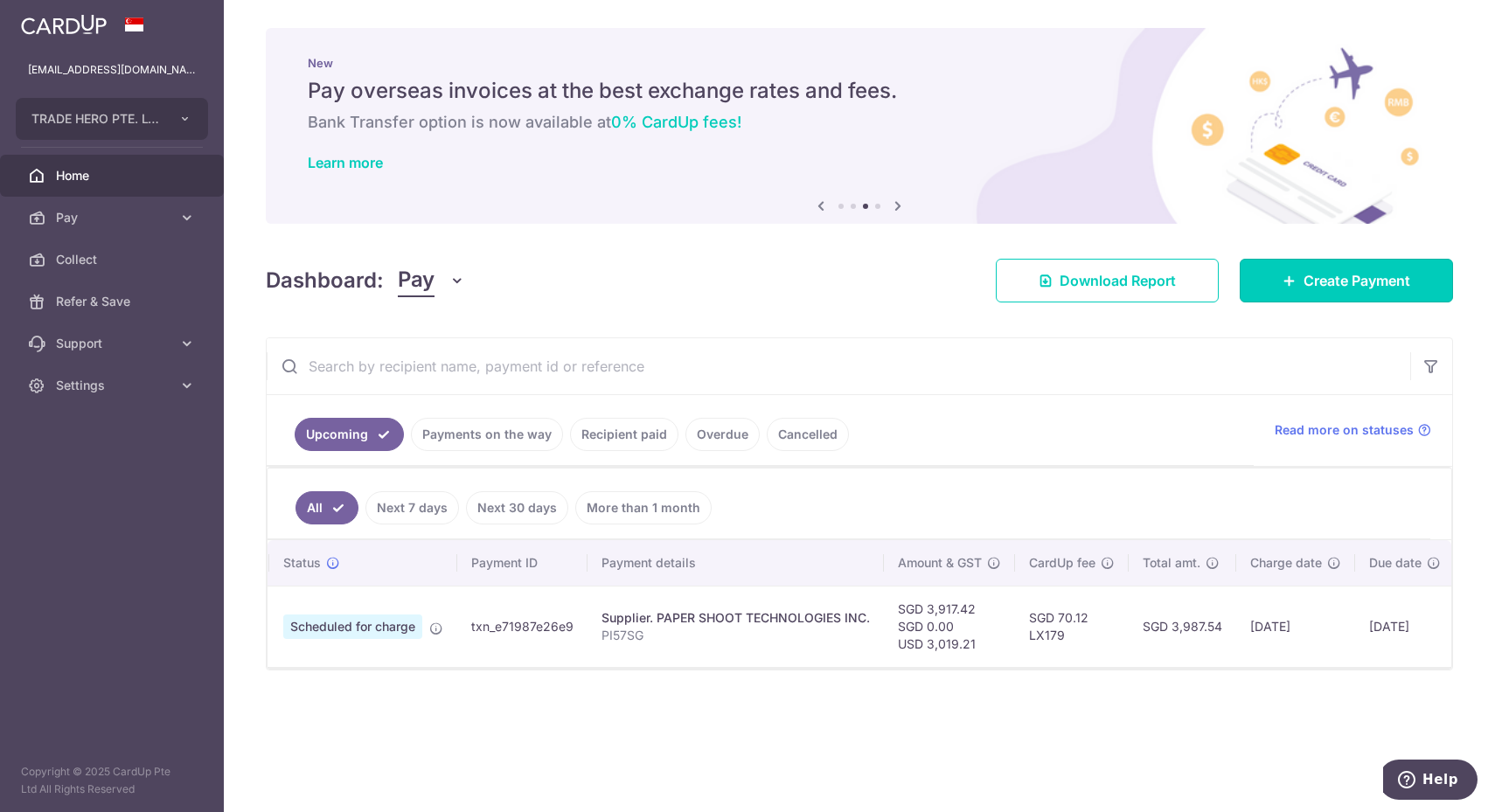
click at [1378, 293] on link "Create Payment" at bounding box center [1345, 281] width 213 height 44
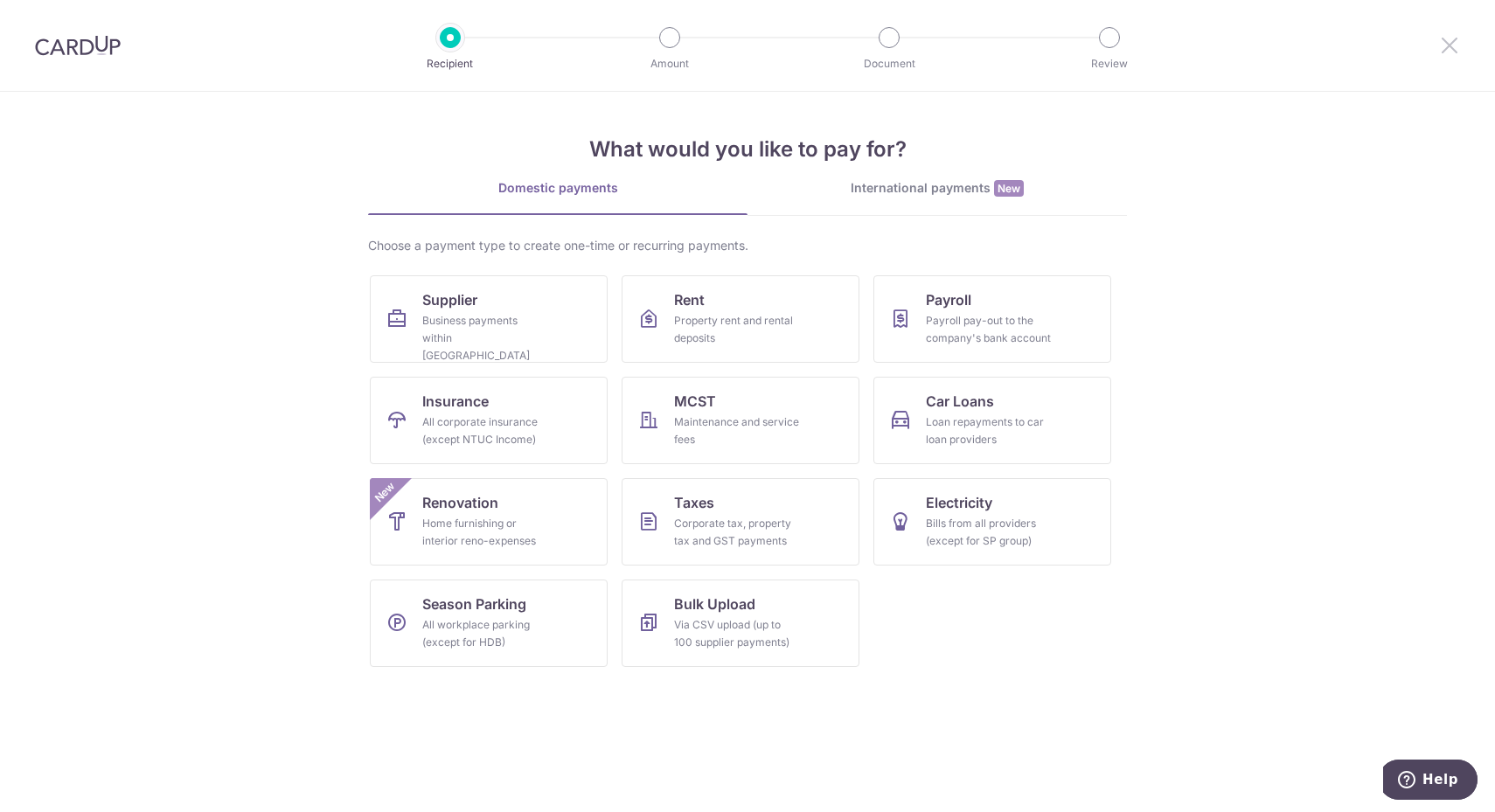
click at [1451, 45] on icon at bounding box center [1448, 45] width 21 height 22
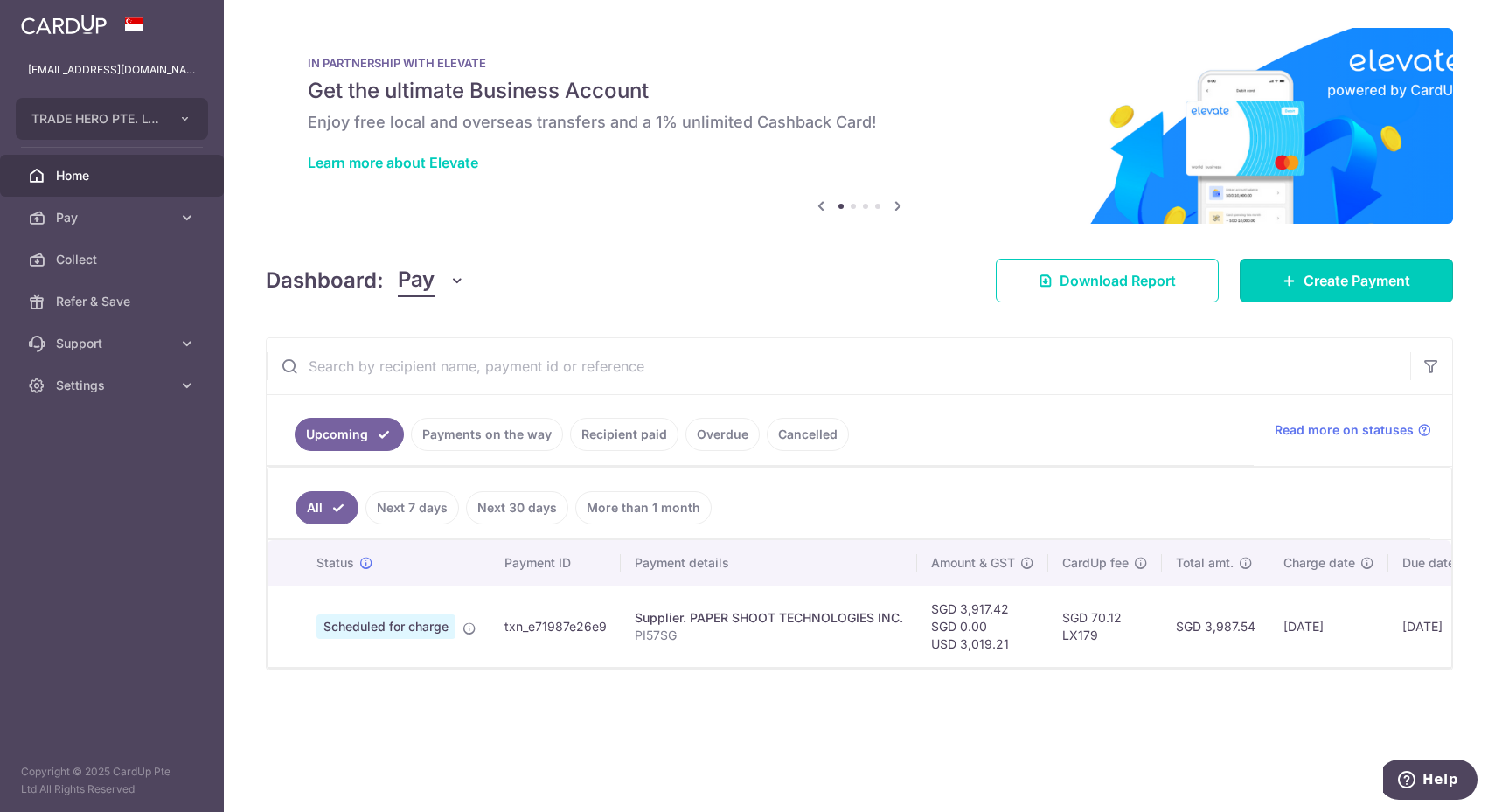
click at [1406, 291] on link "Create Payment" at bounding box center [1345, 281] width 213 height 44
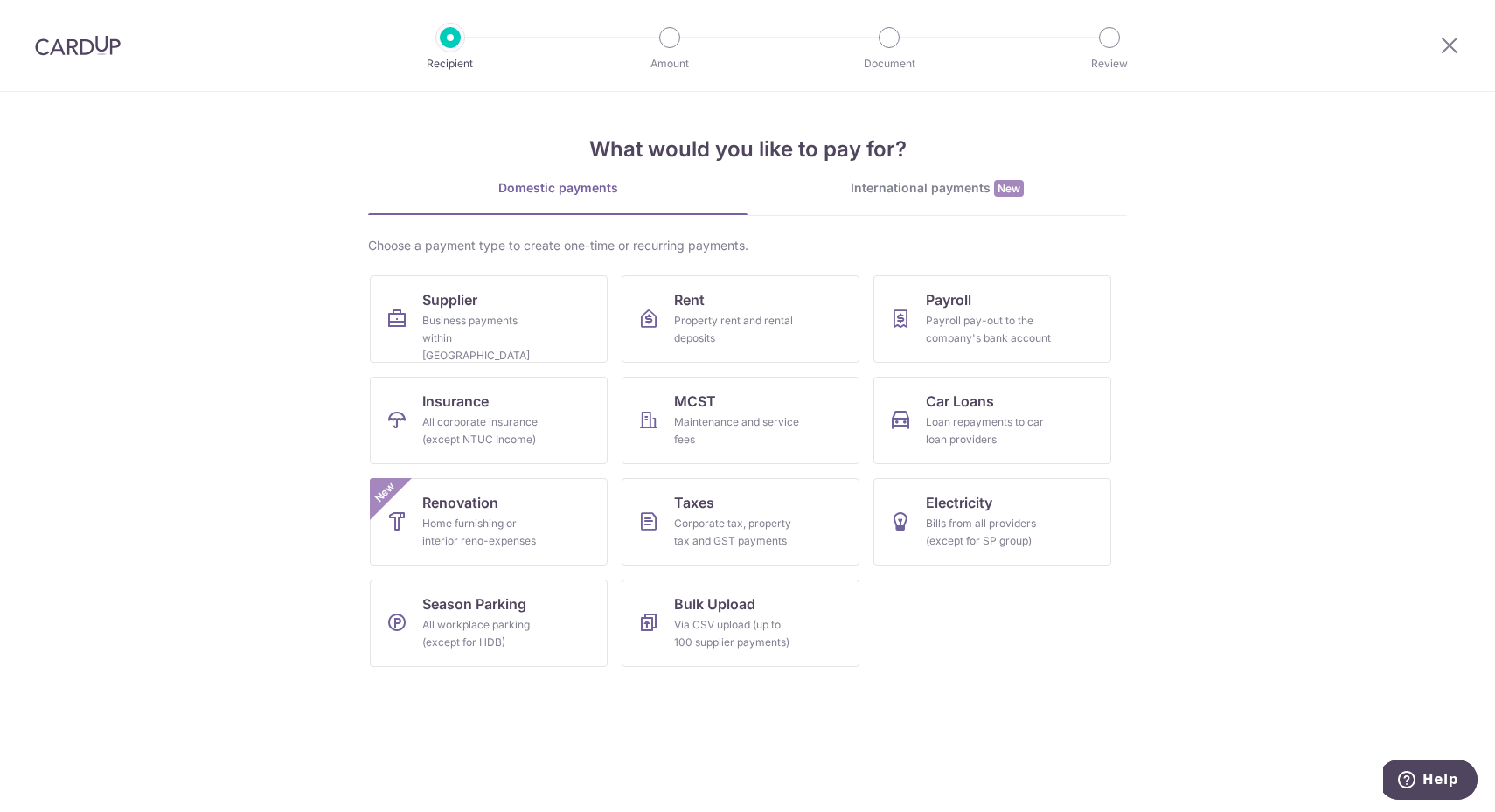
click at [1013, 206] on link "International payments New" at bounding box center [937, 197] width 379 height 36
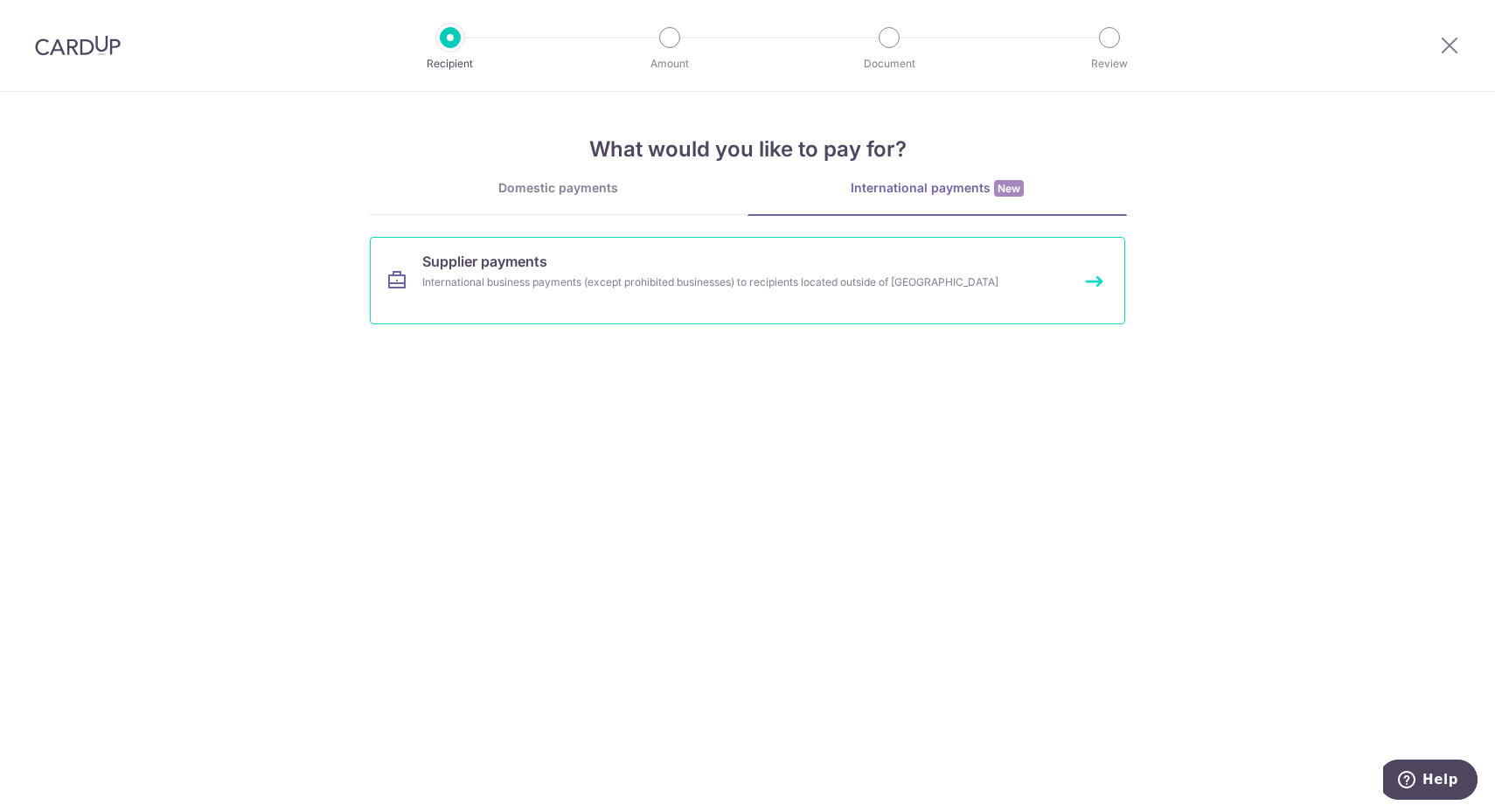
click at [917, 262] on link "Supplier payments International business payments (except prohibited businesses…" at bounding box center [747, 281] width 755 height 87
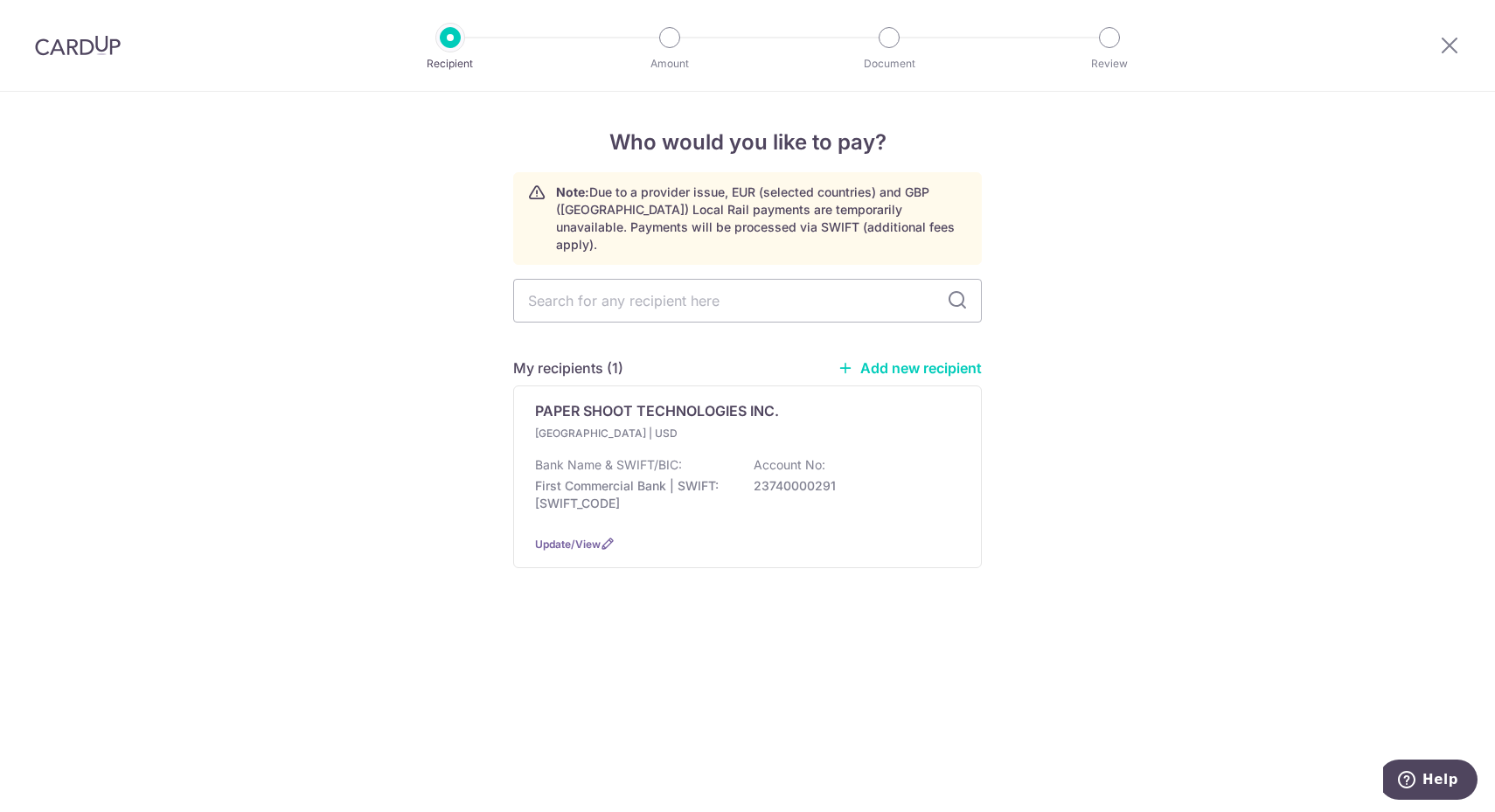
click at [726, 477] on p "First Commercial Bank | SWIFT: [SWIFT_CODE]" at bounding box center [632, 494] width 196 height 35
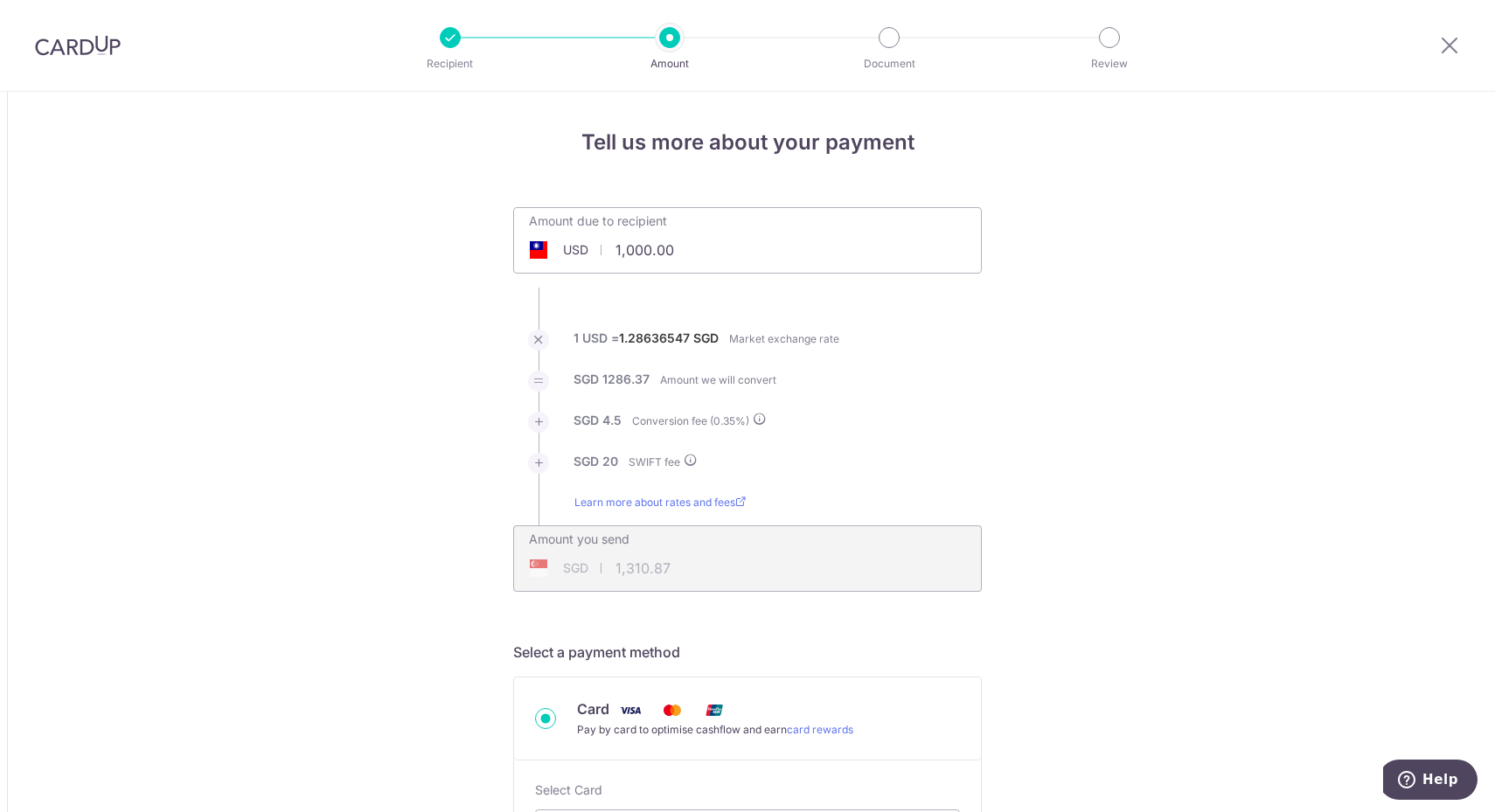
drag, startPoint x: 778, startPoint y: 243, endPoint x: 742, endPoint y: 241, distance: 36.1
click at [778, 241] on div "Amount due to recipient USD 1,000.00 1000" at bounding box center [748, 228] width 467 height 41
drag, startPoint x: 683, startPoint y: 241, endPoint x: 558, endPoint y: 252, distance: 125.5
click at [558, 252] on div "USD 1,000.00 1000" at bounding box center [649, 250] width 270 height 40
paste input "6,848.64"
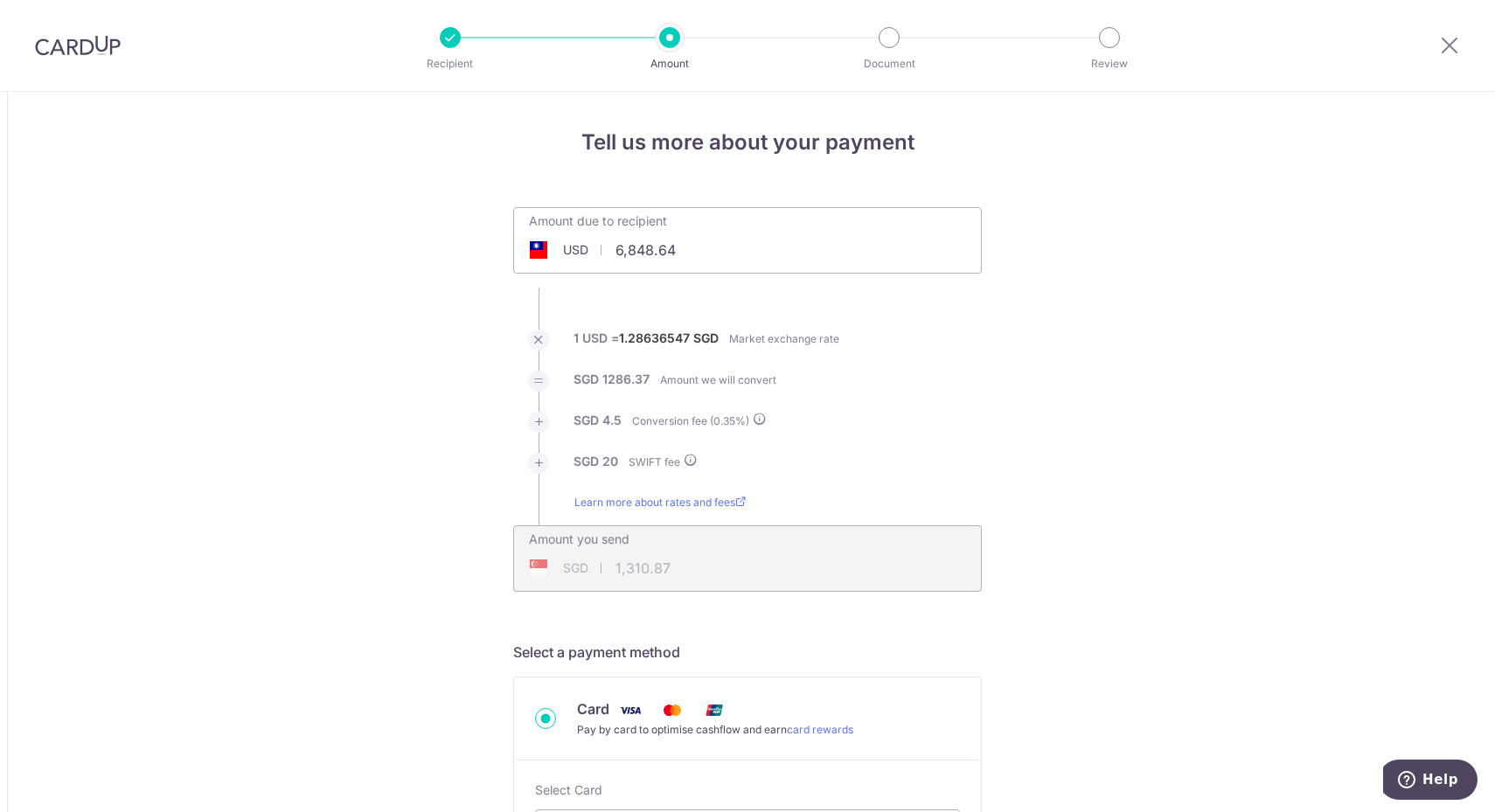
type input "6,848.64"
type input "8,860.72"
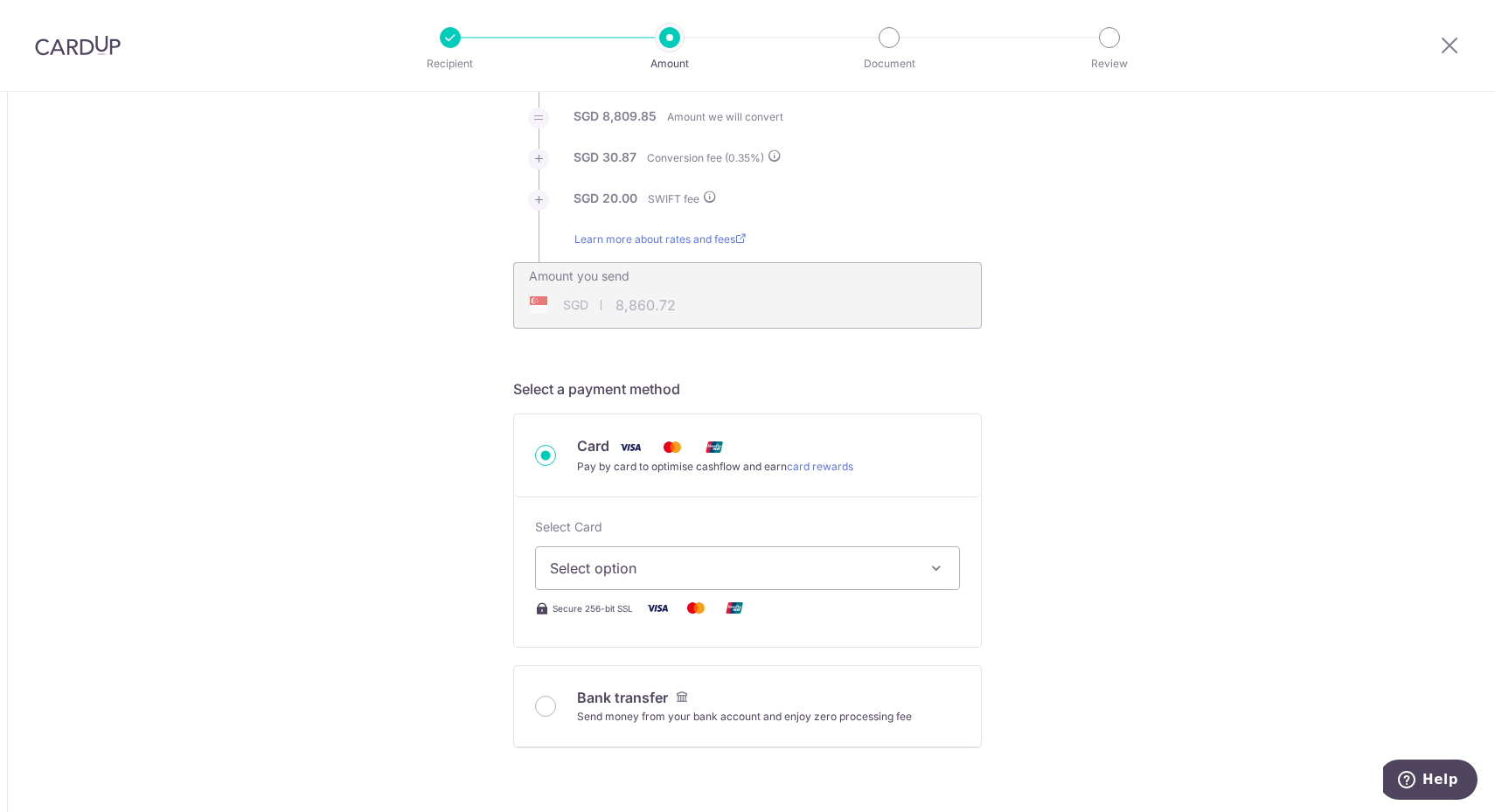
scroll to position [299, 0]
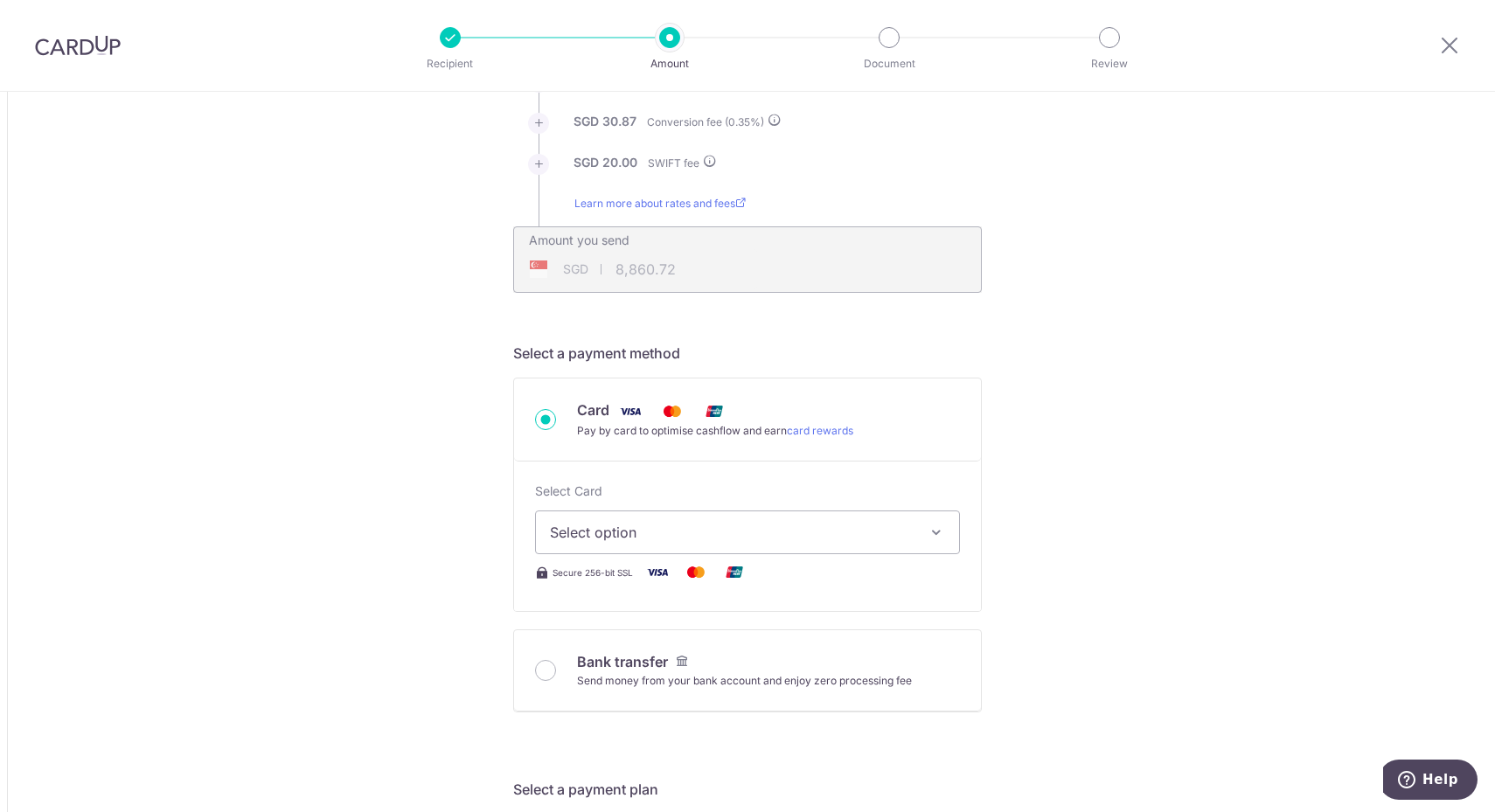
click at [769, 530] on span "Select option" at bounding box center [732, 532] width 363 height 21
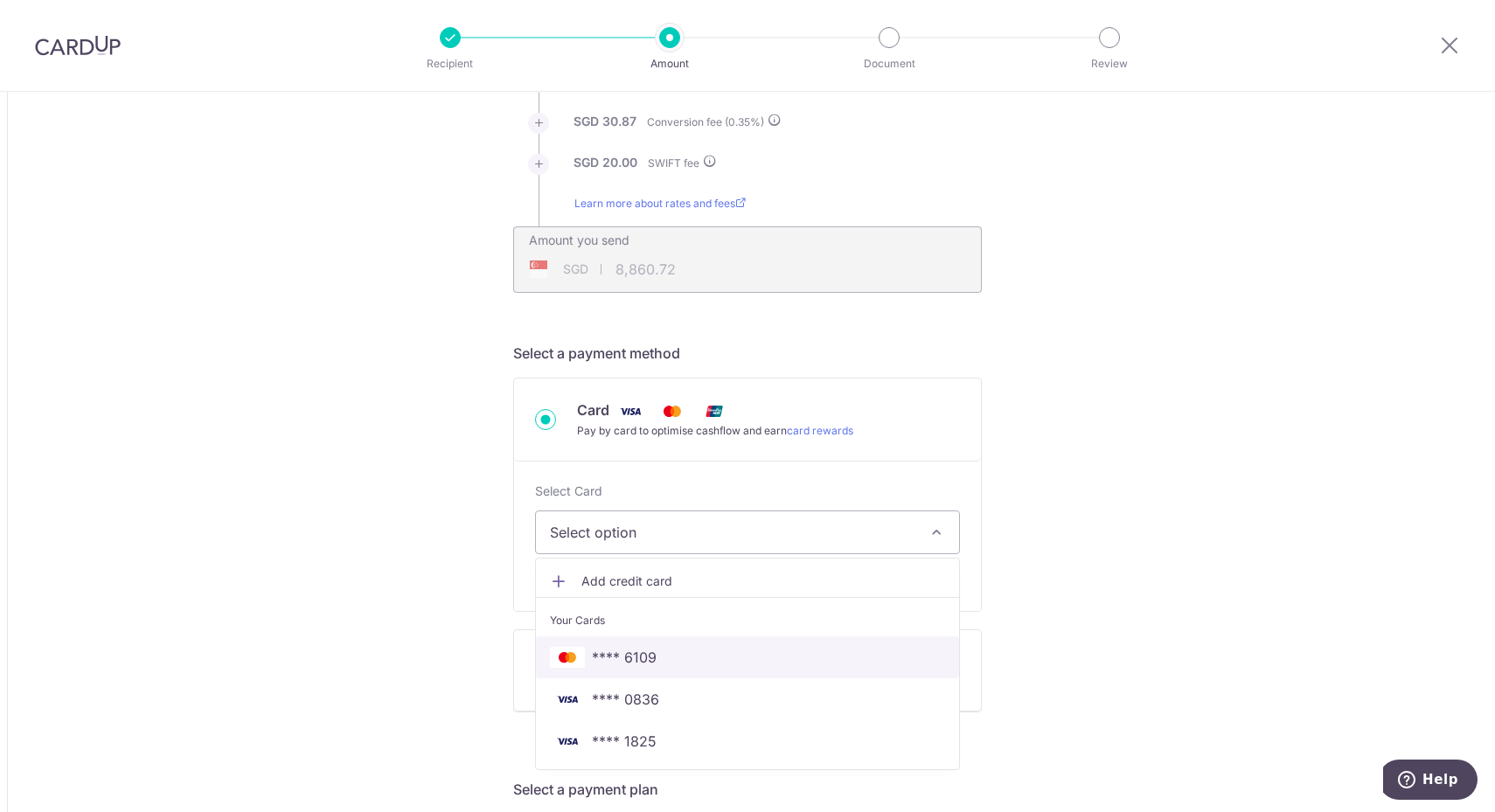
drag, startPoint x: 656, startPoint y: 649, endPoint x: 1188, endPoint y: 604, distance: 533.9
click at [656, 649] on span "**** 6109" at bounding box center [748, 657] width 395 height 21
type input "6,848.64"
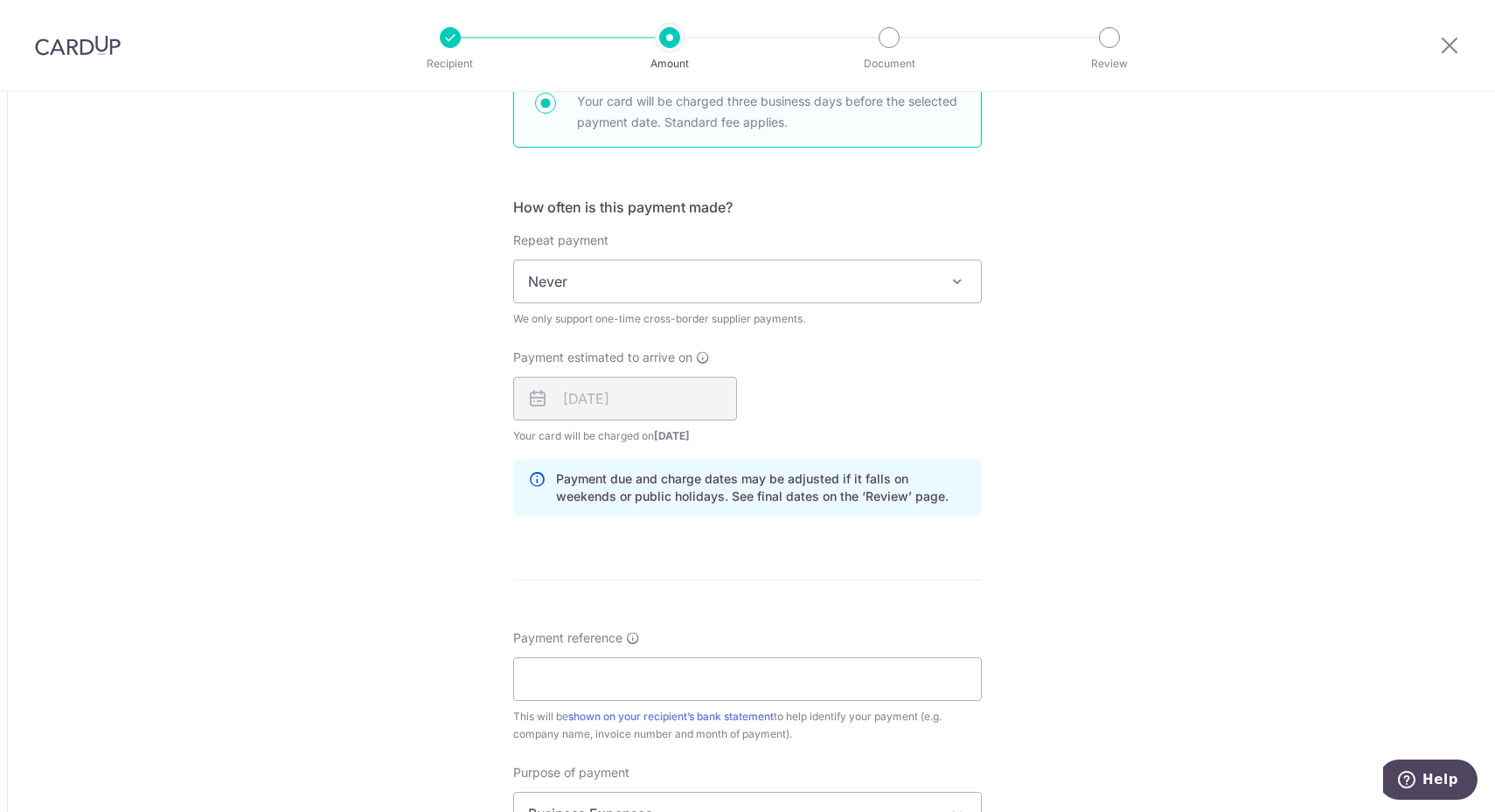
scroll to position [1173, 0]
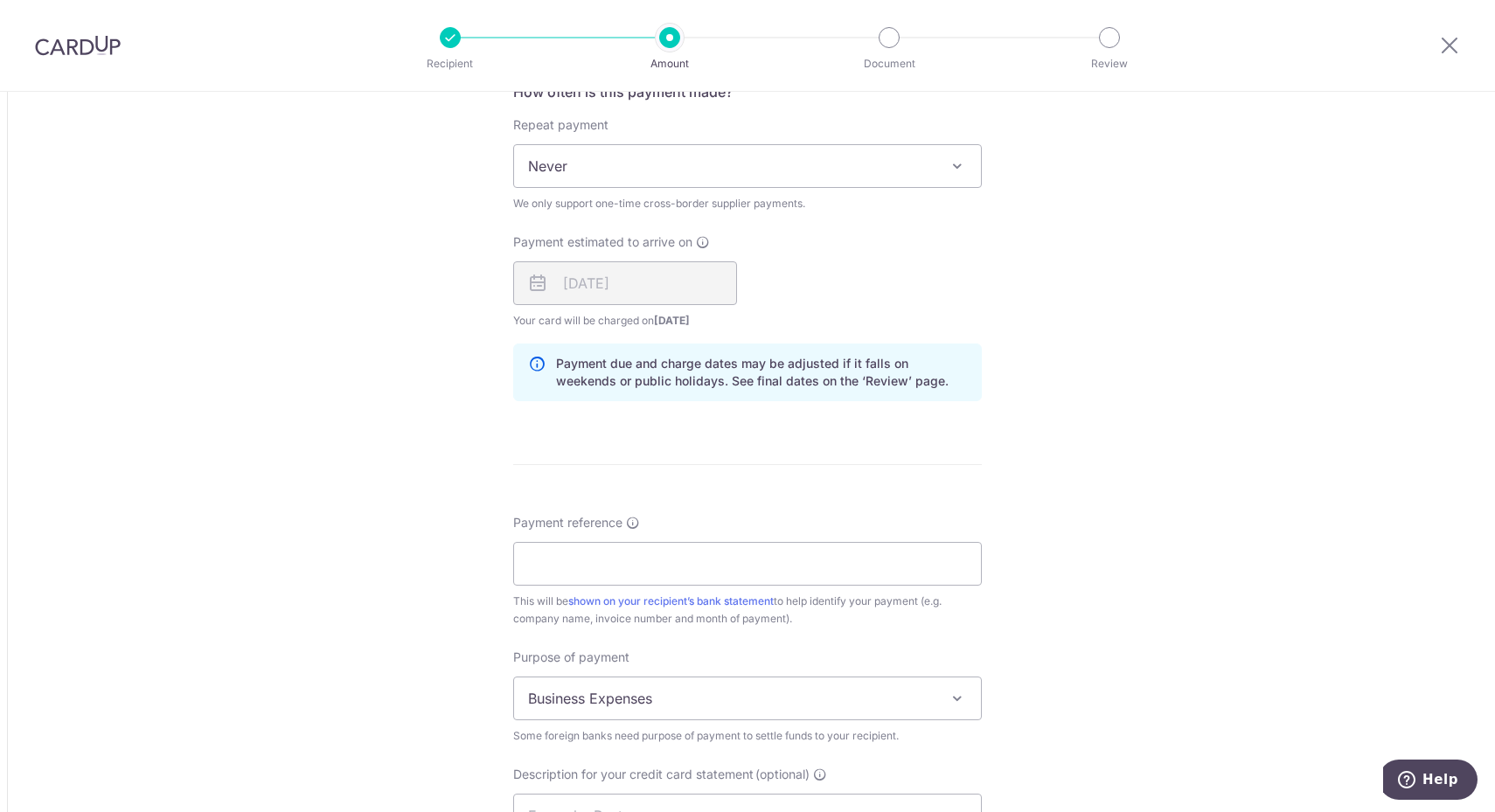
click at [809, 583] on div "Payment reference This will be shown on your recipient’s bank statement to help…" at bounding box center [748, 571] width 469 height 113
click at [842, 564] on input "Payment reference" at bounding box center [748, 564] width 469 height 44
drag, startPoint x: 587, startPoint y: 559, endPoint x: 415, endPoint y: 552, distance: 172.1
click at [415, 552] on div "Tell us more about your payment Amount due to recipient USD 6,848.64 6848.64 1 …" at bounding box center [748, 117] width 1495 height 2397
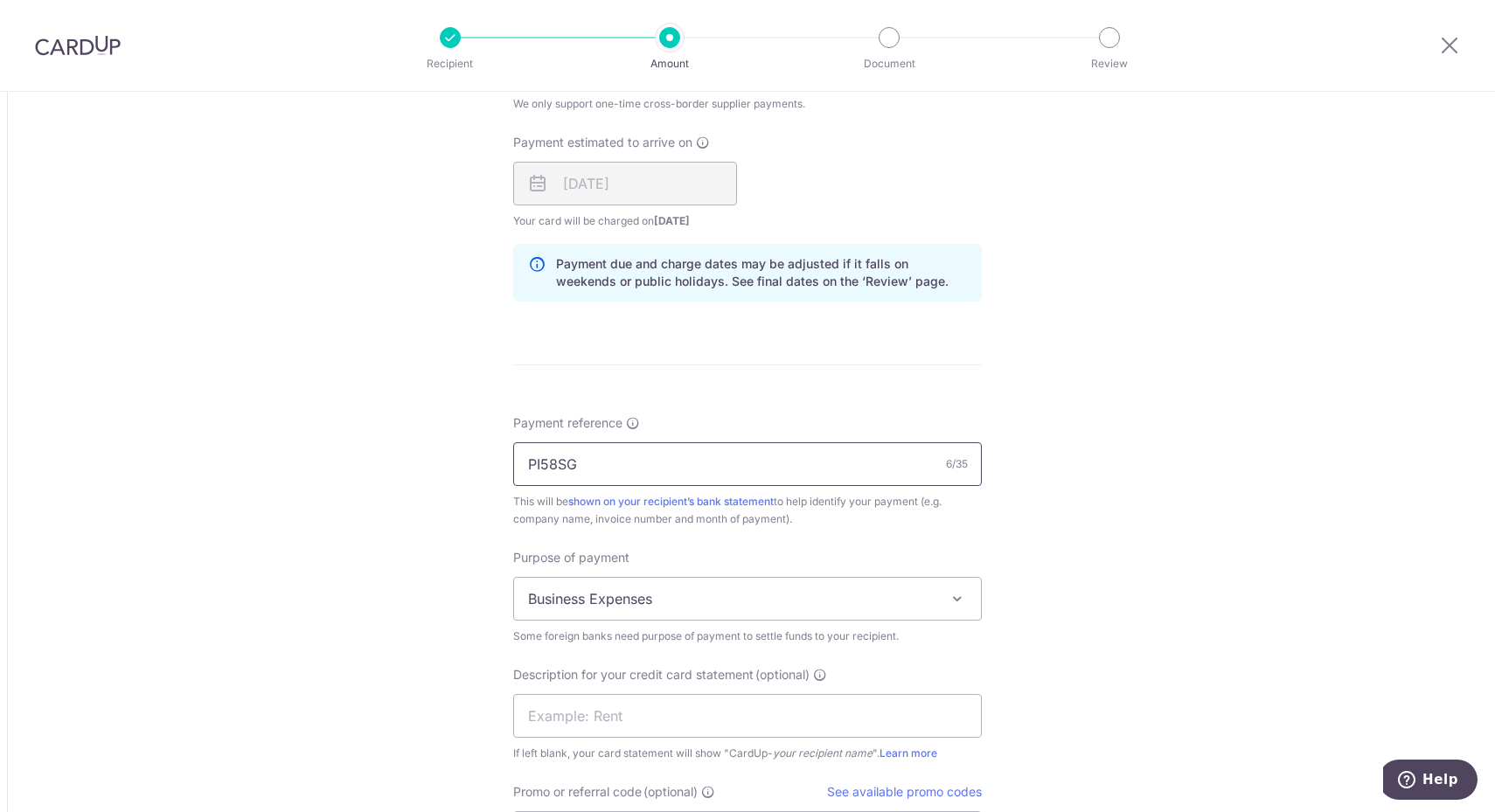
scroll to position [1392, 0]
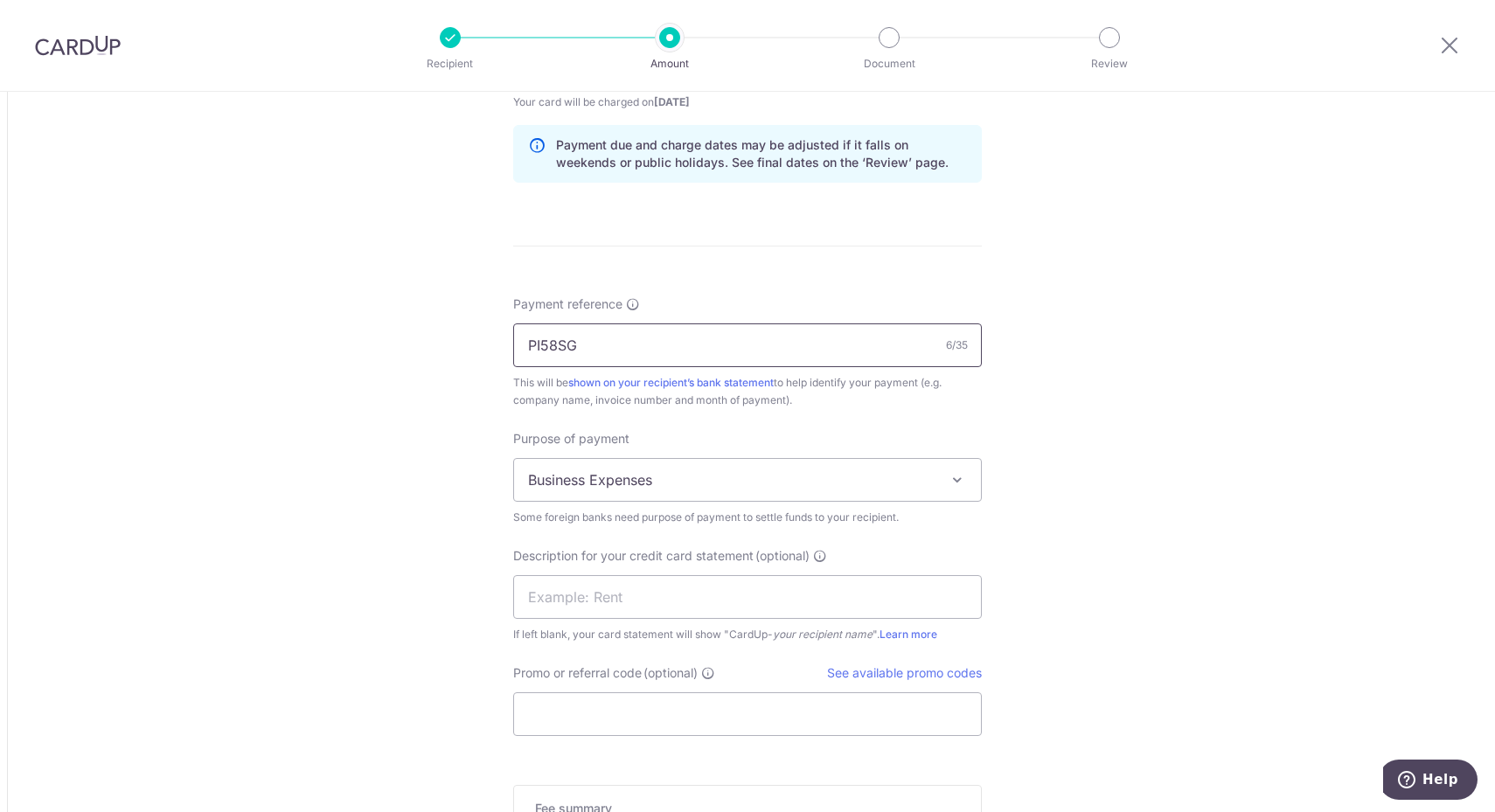
type input "PI58SG"
drag, startPoint x: 776, startPoint y: 603, endPoint x: 797, endPoint y: 614, distance: 23.7
click at [778, 602] on input "text" at bounding box center [748, 597] width 469 height 44
type input "INVENTORY"
click at [640, 707] on input "Promo or referral code (optional)" at bounding box center [748, 714] width 469 height 44
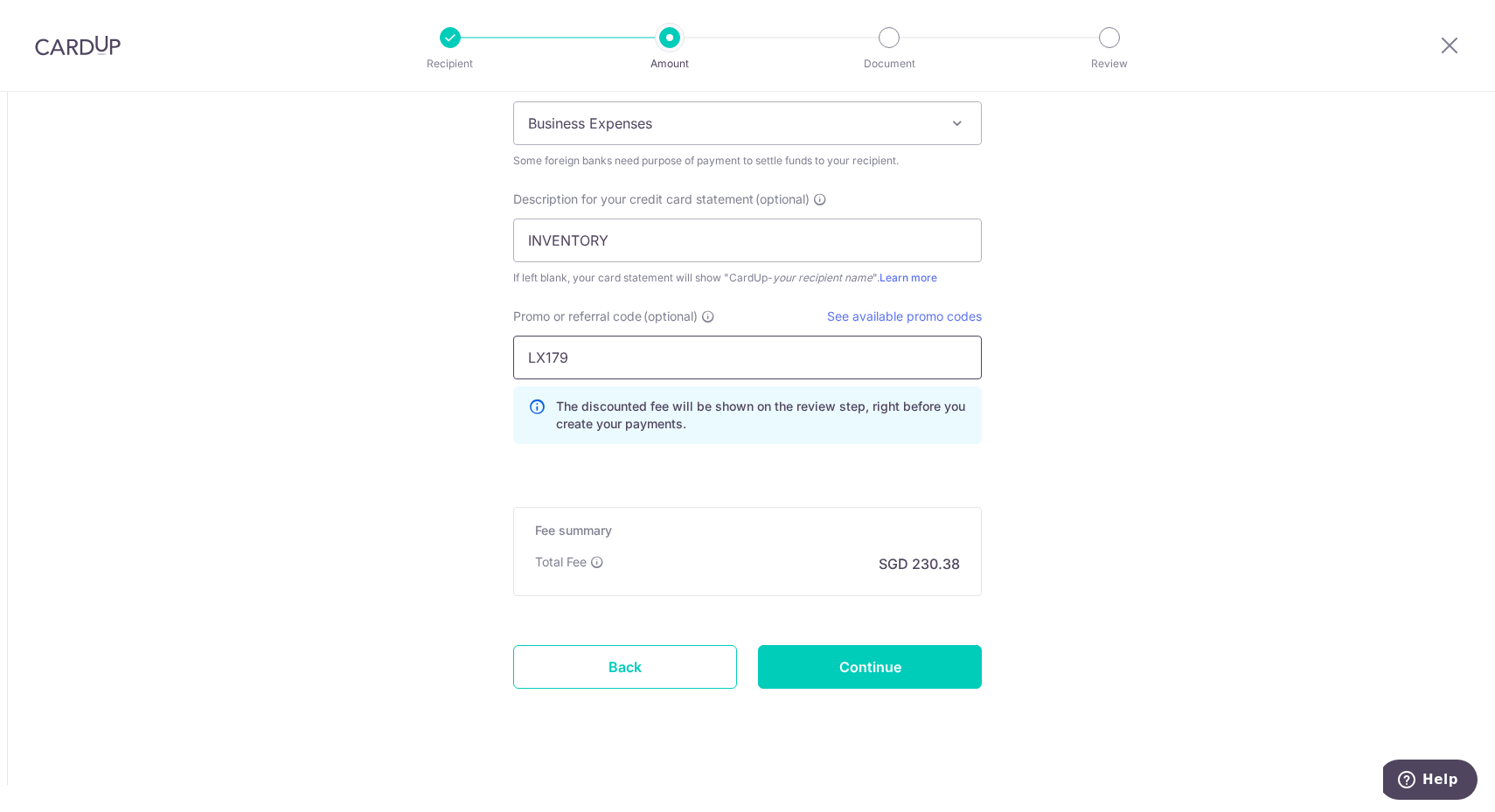
scroll to position [1749, 0]
type input "LX179"
click at [887, 670] on input "Continue" at bounding box center [869, 666] width 223 height 44
type input "Create Schedule"
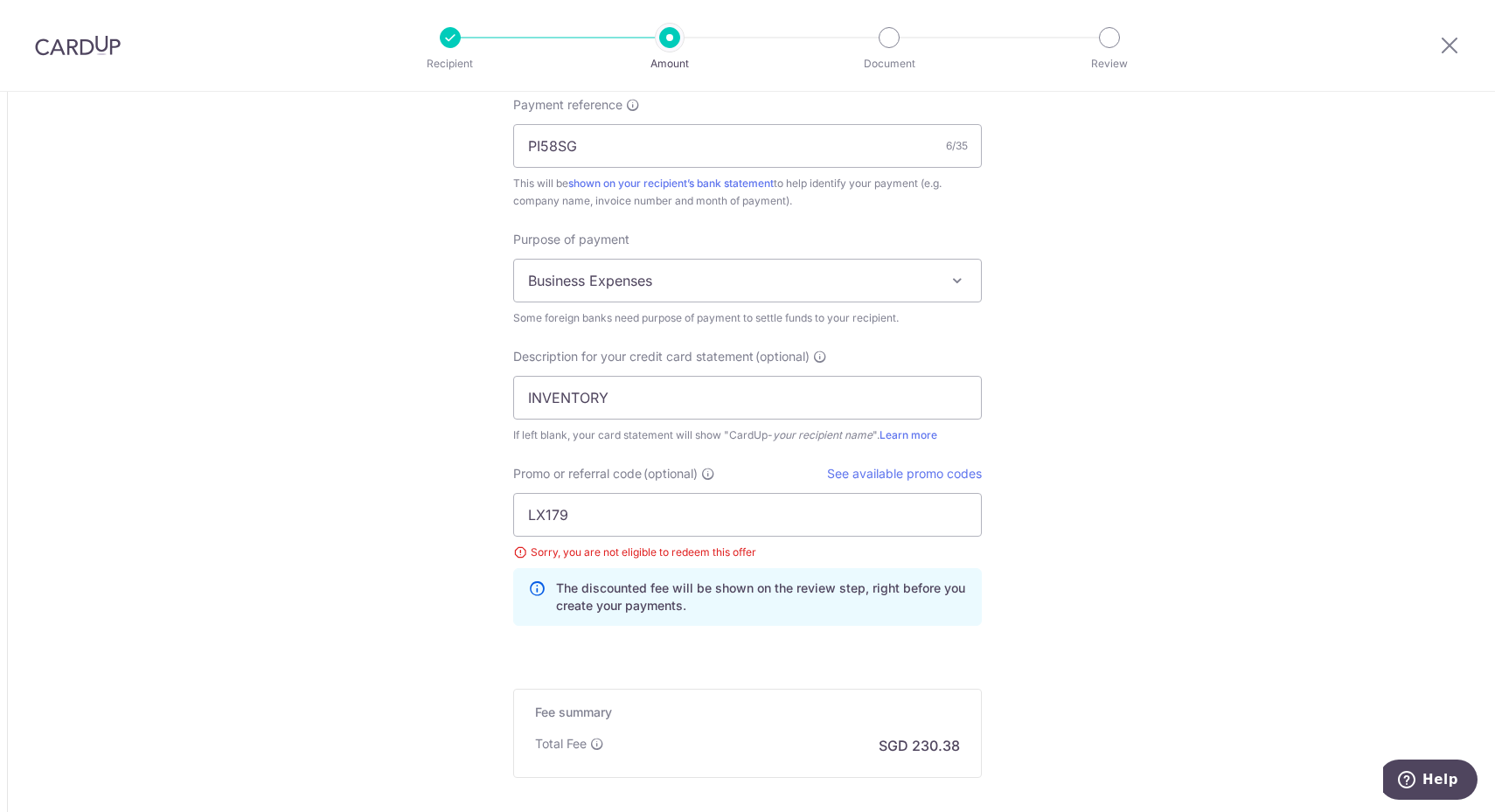
scroll to position [1692, 0]
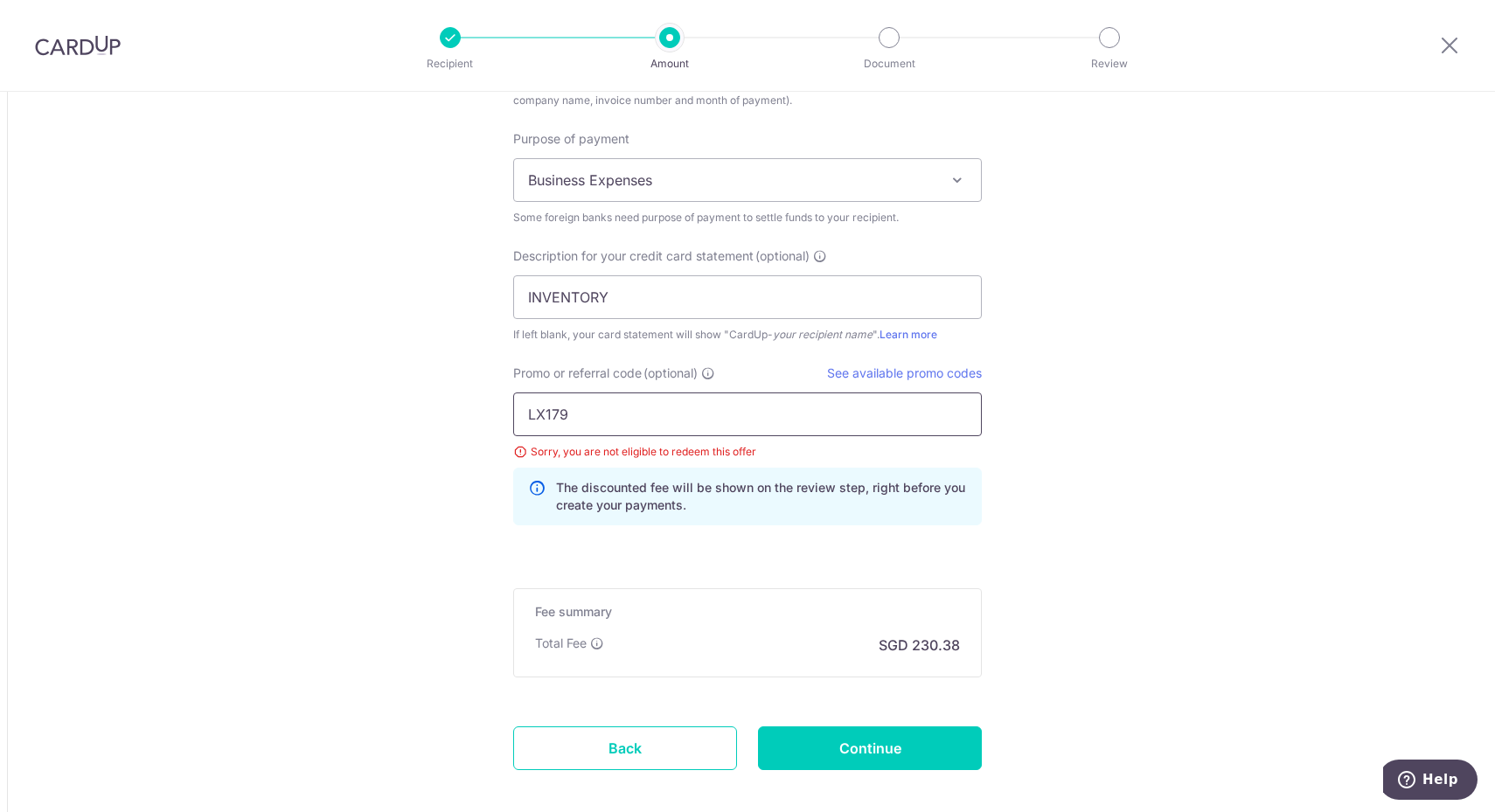
drag, startPoint x: 686, startPoint y: 391, endPoint x: 524, endPoint y: 416, distance: 163.9
click at [524, 416] on input "LX179" at bounding box center [748, 414] width 469 height 44
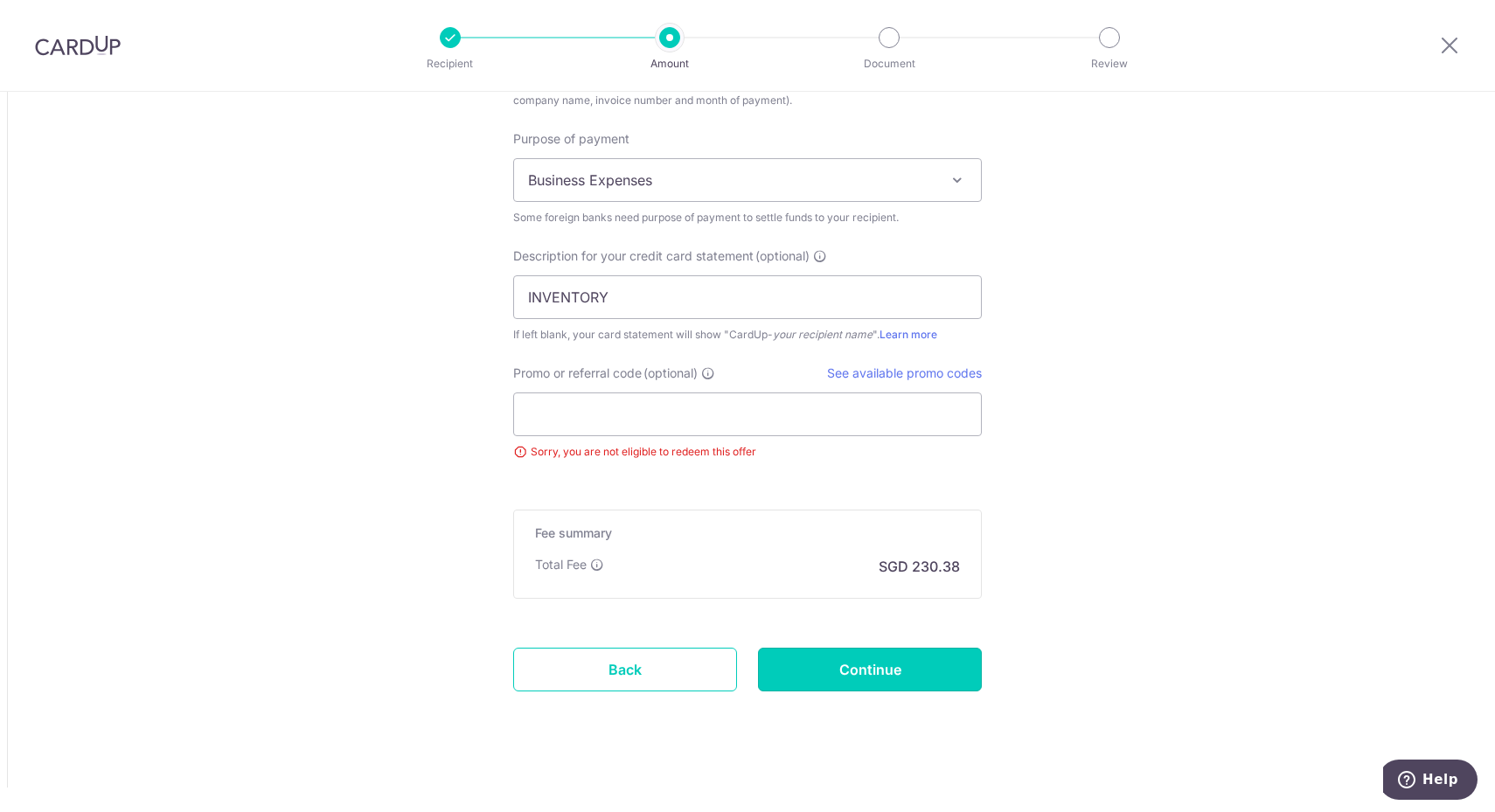
click at [920, 654] on input "Continue" at bounding box center [869, 669] width 223 height 44
type input "Update Schedule"
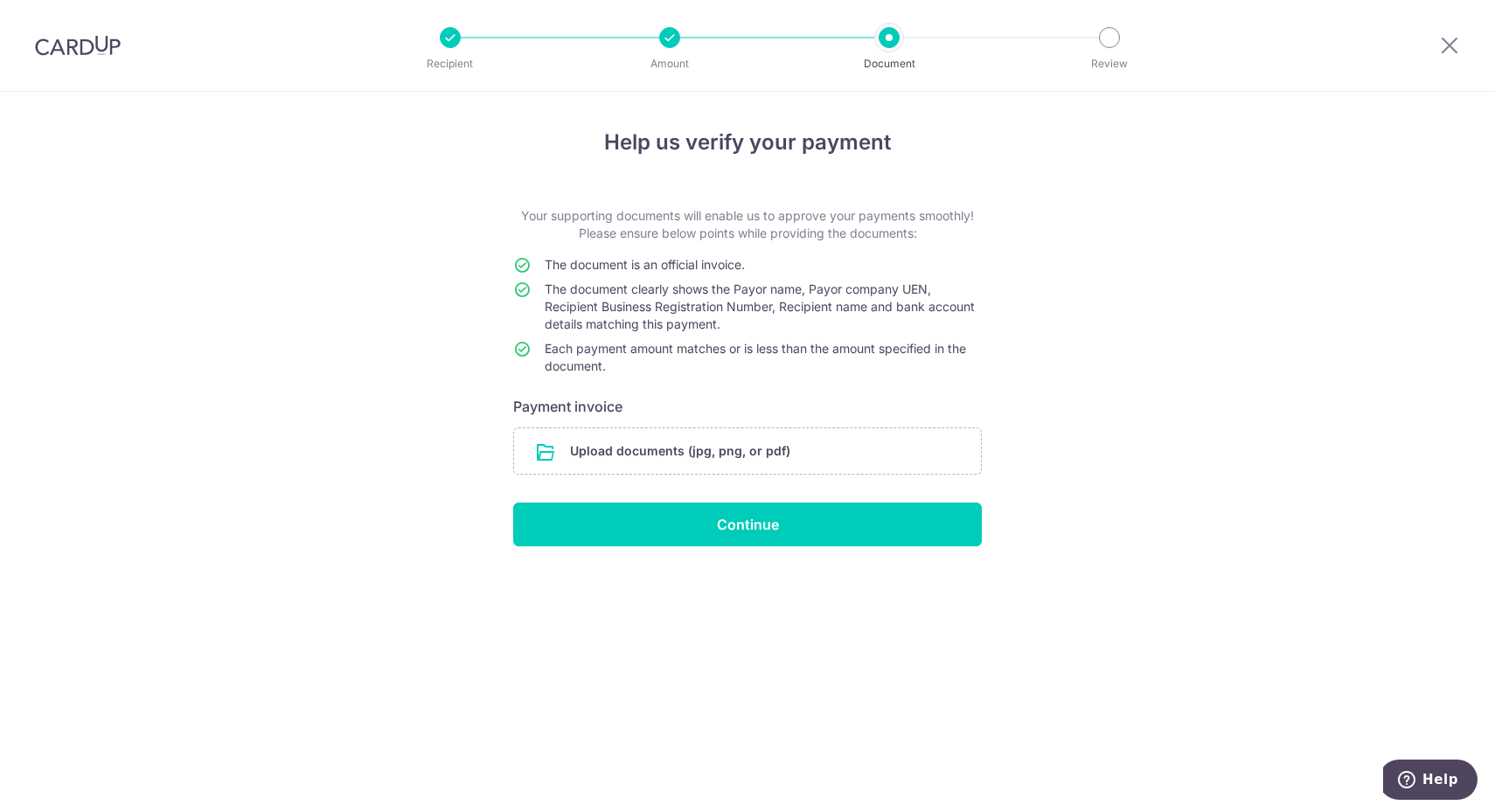
click at [894, 465] on input "file" at bounding box center [748, 451] width 467 height 46
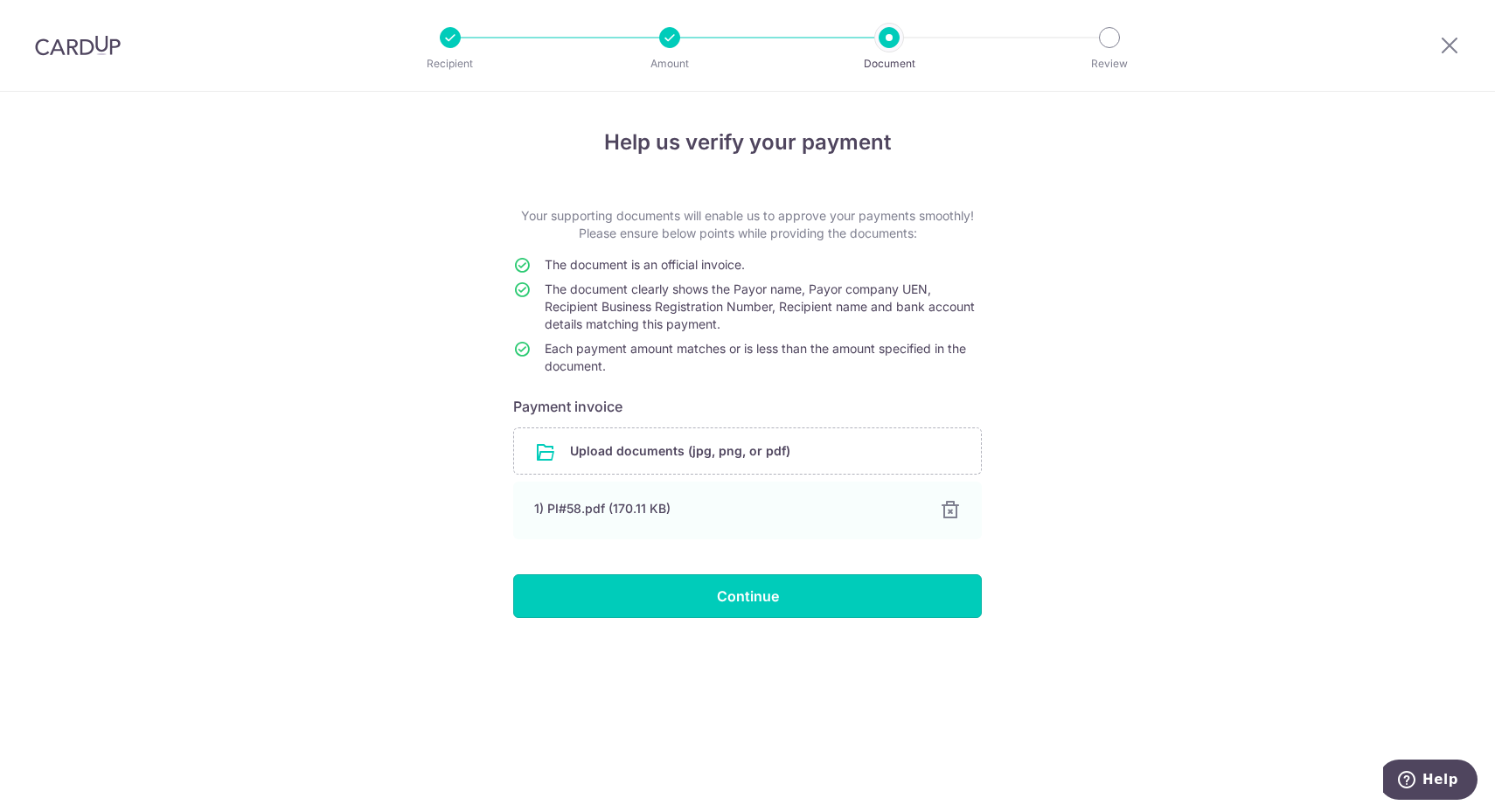
click at [758, 603] on input "Continue" at bounding box center [748, 596] width 469 height 44
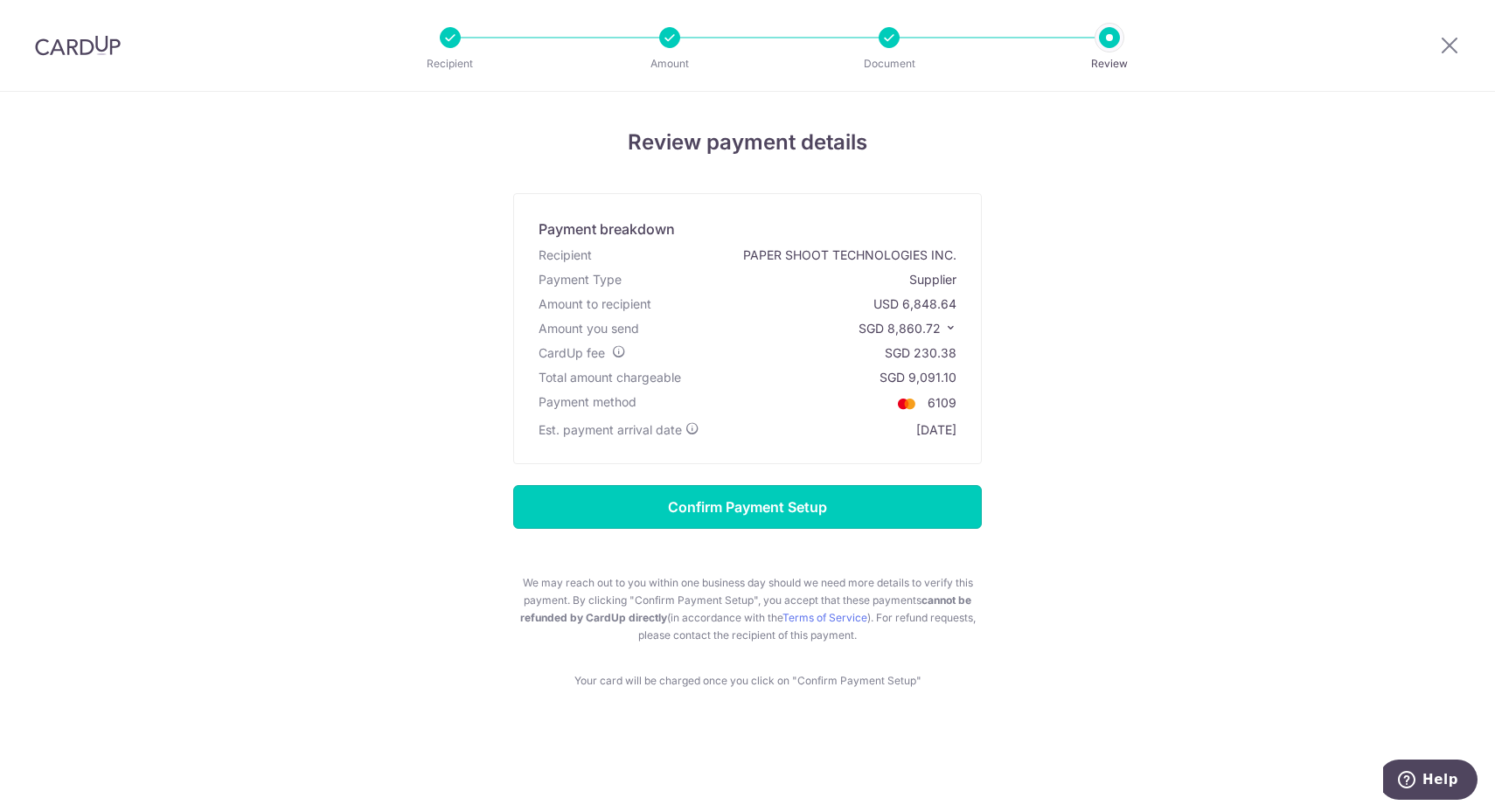
click at [930, 508] on input "Confirm Payment Setup" at bounding box center [748, 507] width 469 height 44
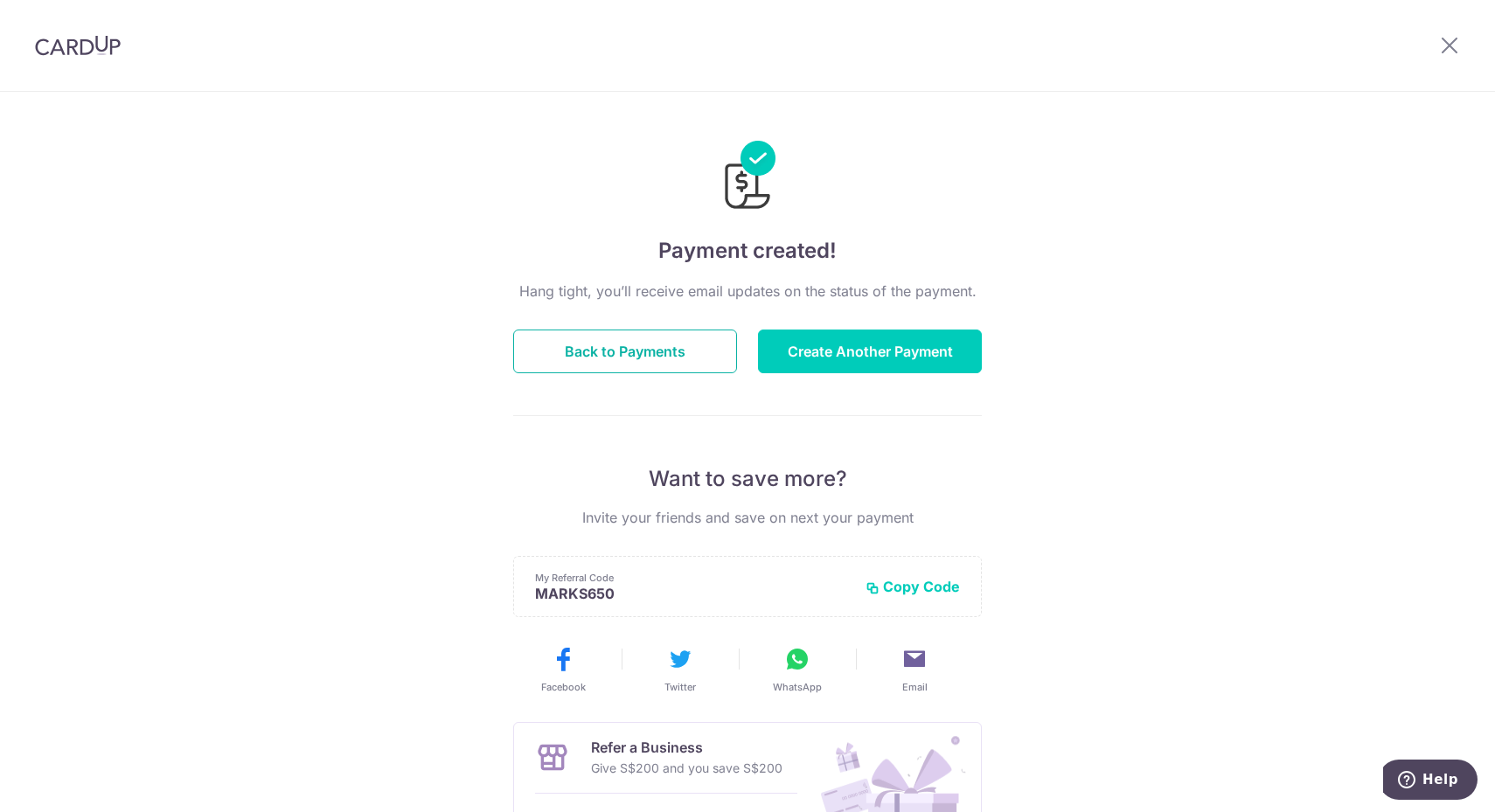
click at [632, 350] on button "Back to Payments" at bounding box center [624, 351] width 223 height 44
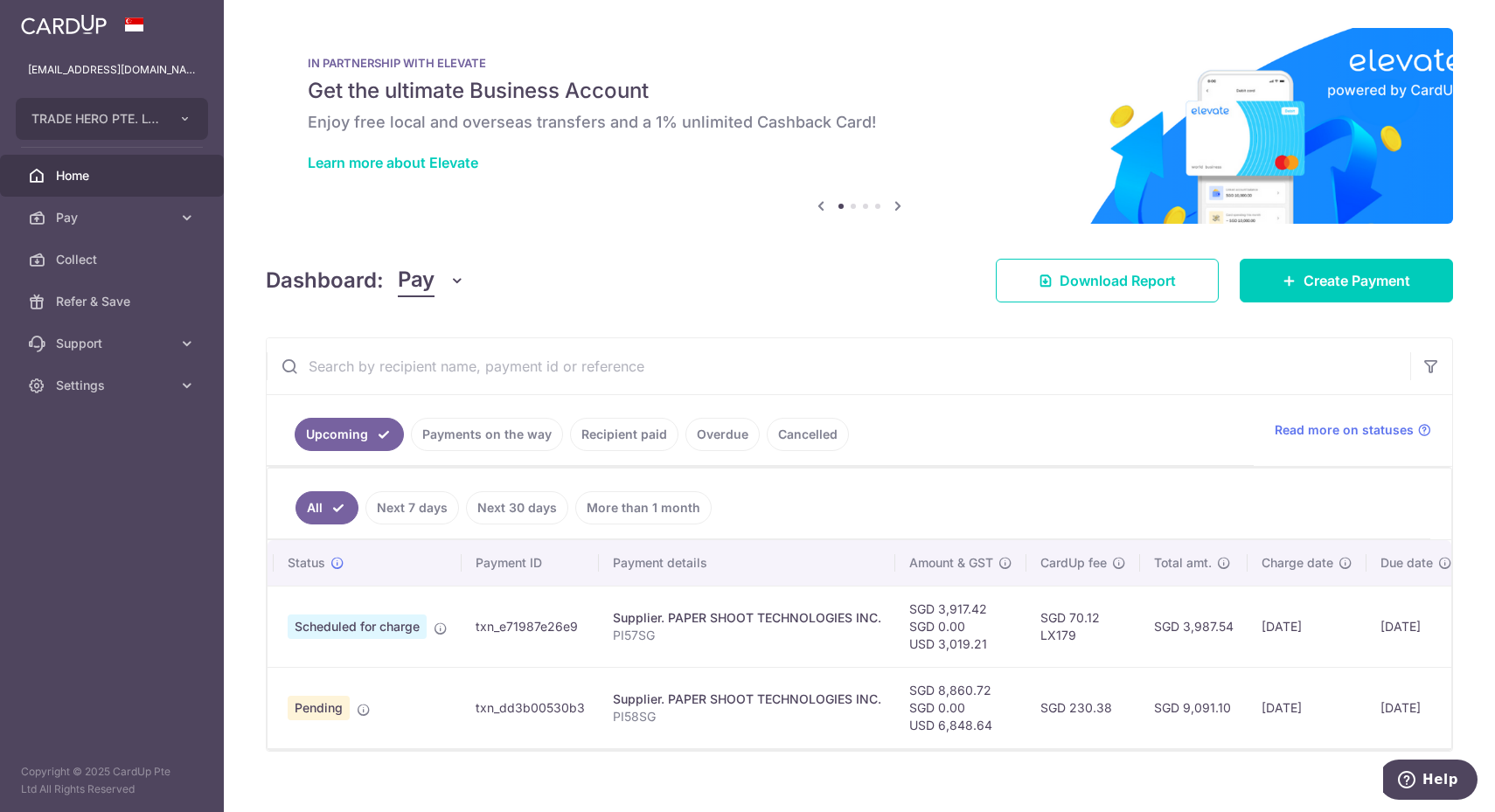
scroll to position [0, 35]
